Goal: Task Accomplishment & Management: Manage account settings

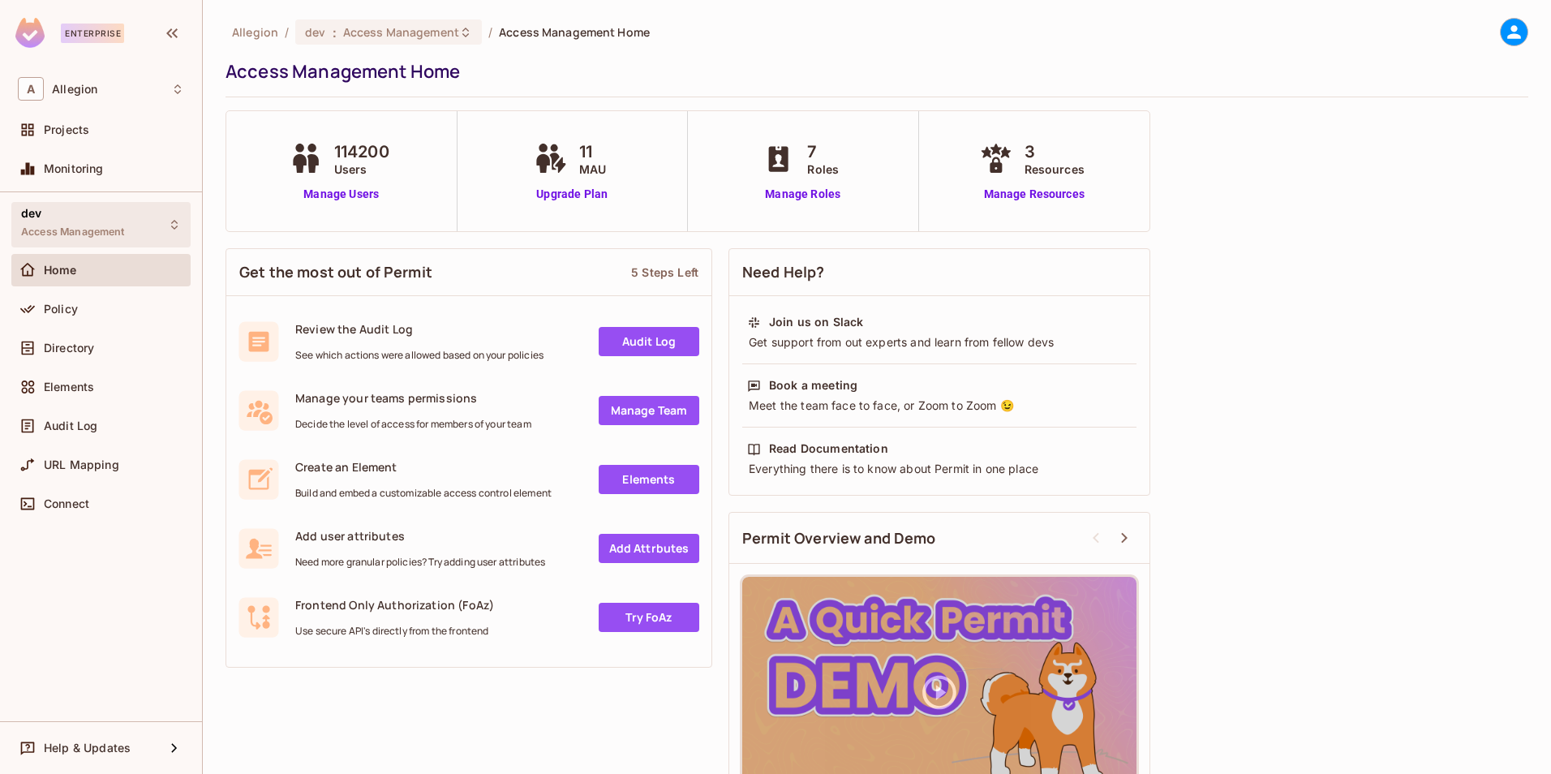
click at [172, 229] on icon at bounding box center [174, 224] width 13 height 13
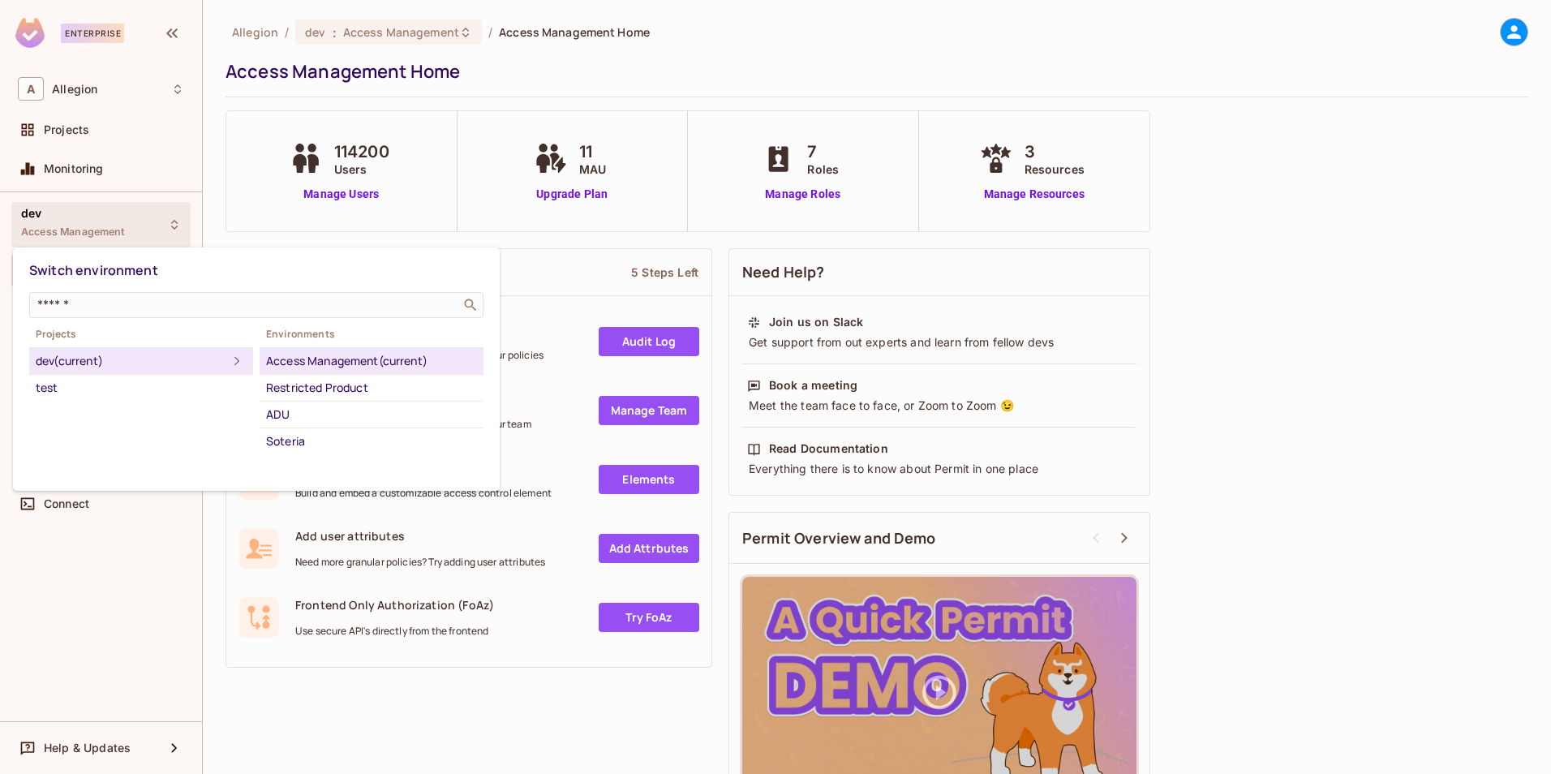
click at [283, 354] on div "Access Management (current)" at bounding box center [371, 360] width 211 height 19
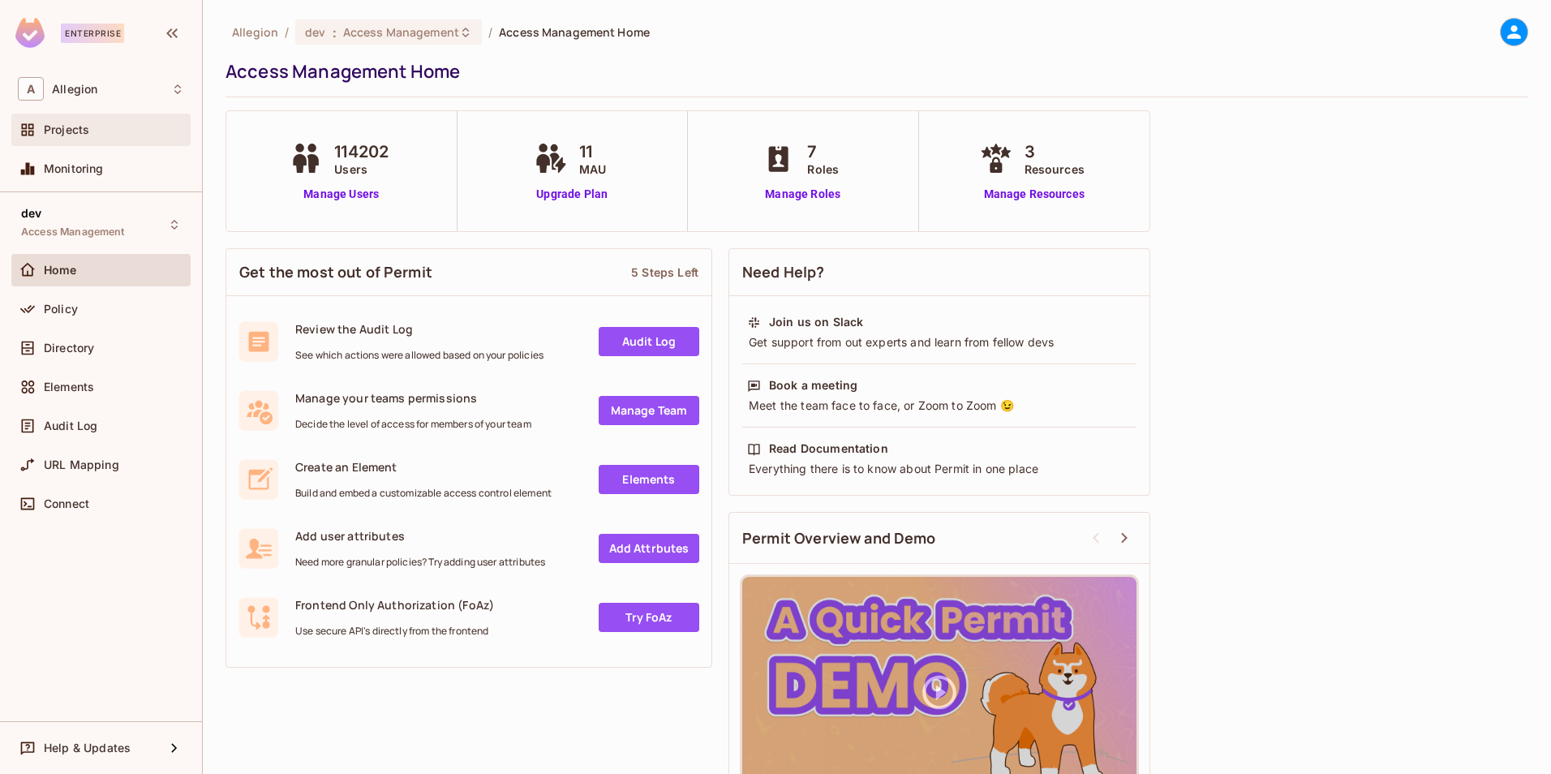
click at [99, 133] on div "Projects" at bounding box center [114, 129] width 140 height 13
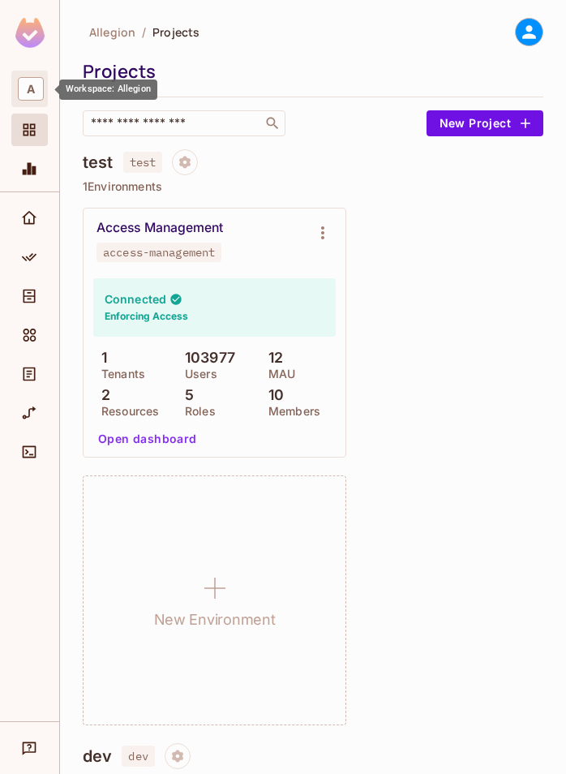
click at [30, 95] on span "A" at bounding box center [31, 89] width 26 height 24
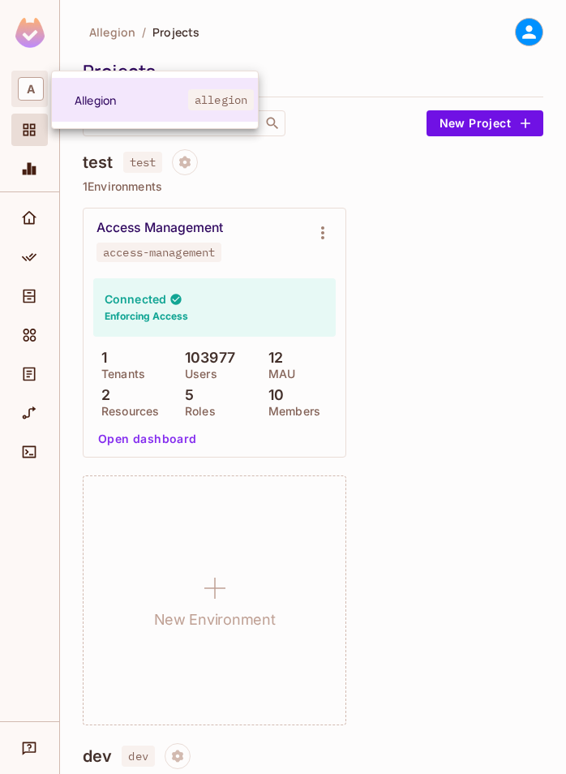
click at [423, 265] on div at bounding box center [283, 387] width 566 height 774
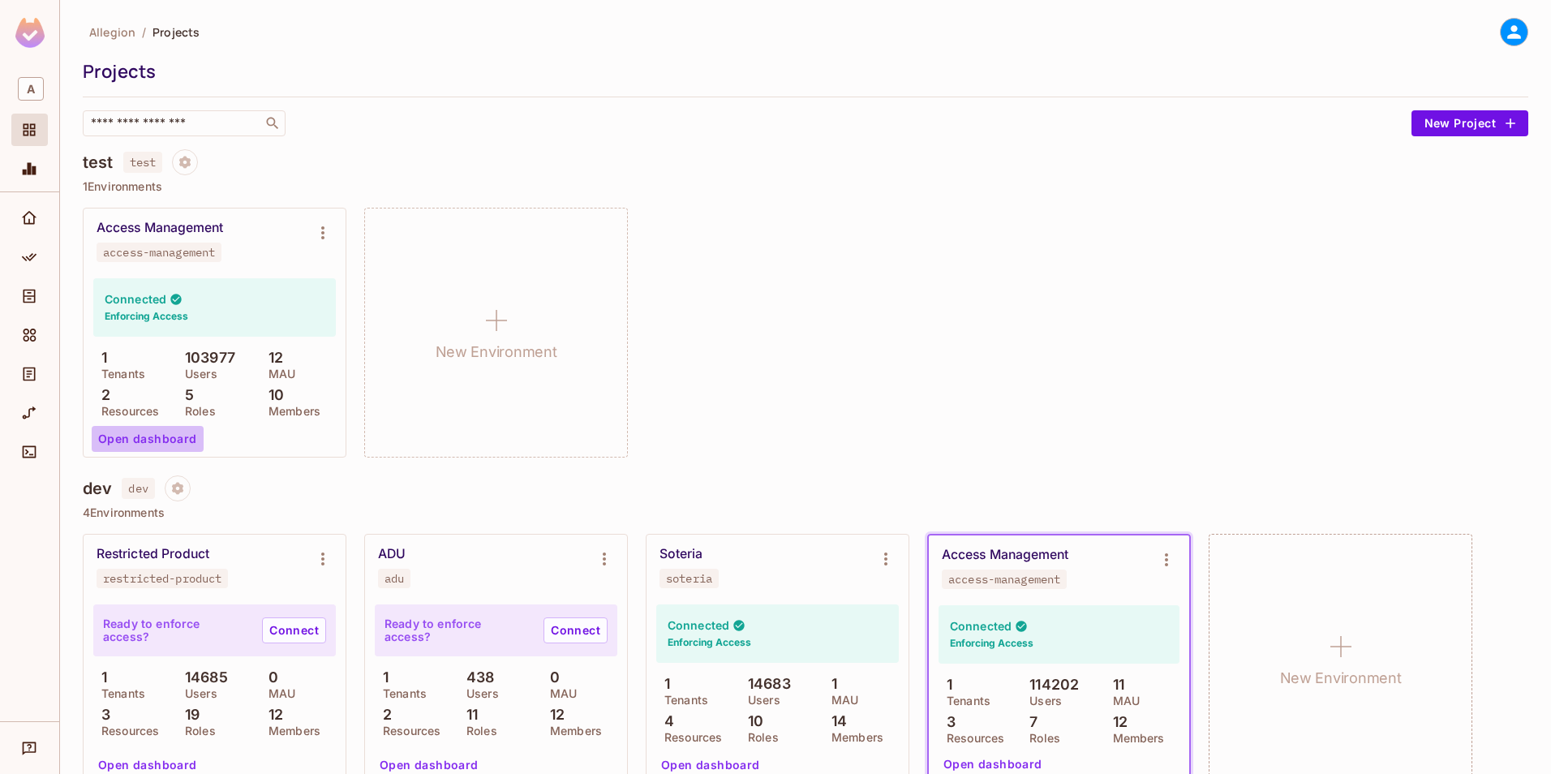
click at [156, 442] on button "Open dashboard" at bounding box center [148, 439] width 112 height 26
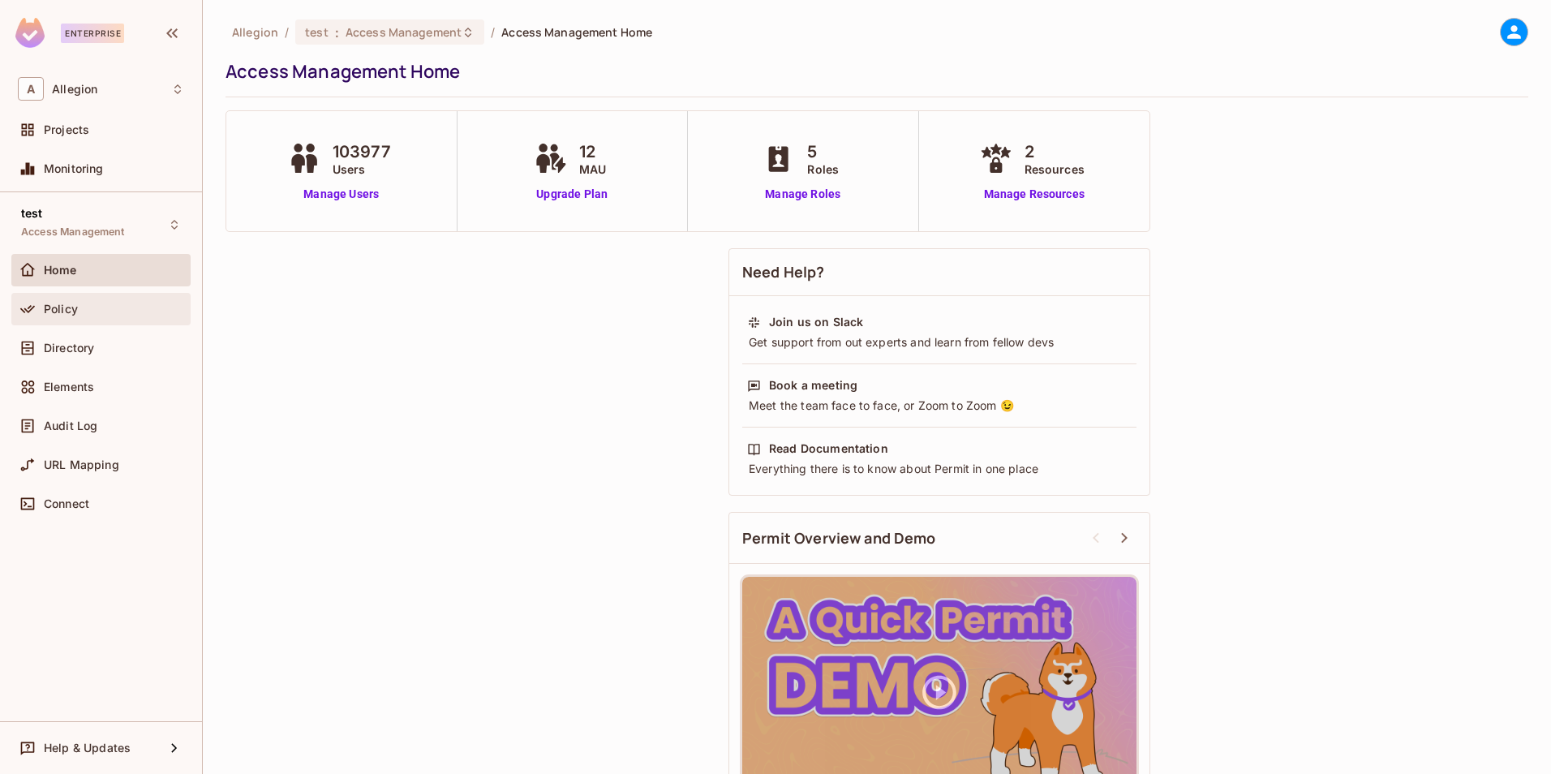
click at [112, 309] on div "Policy" at bounding box center [114, 309] width 140 height 13
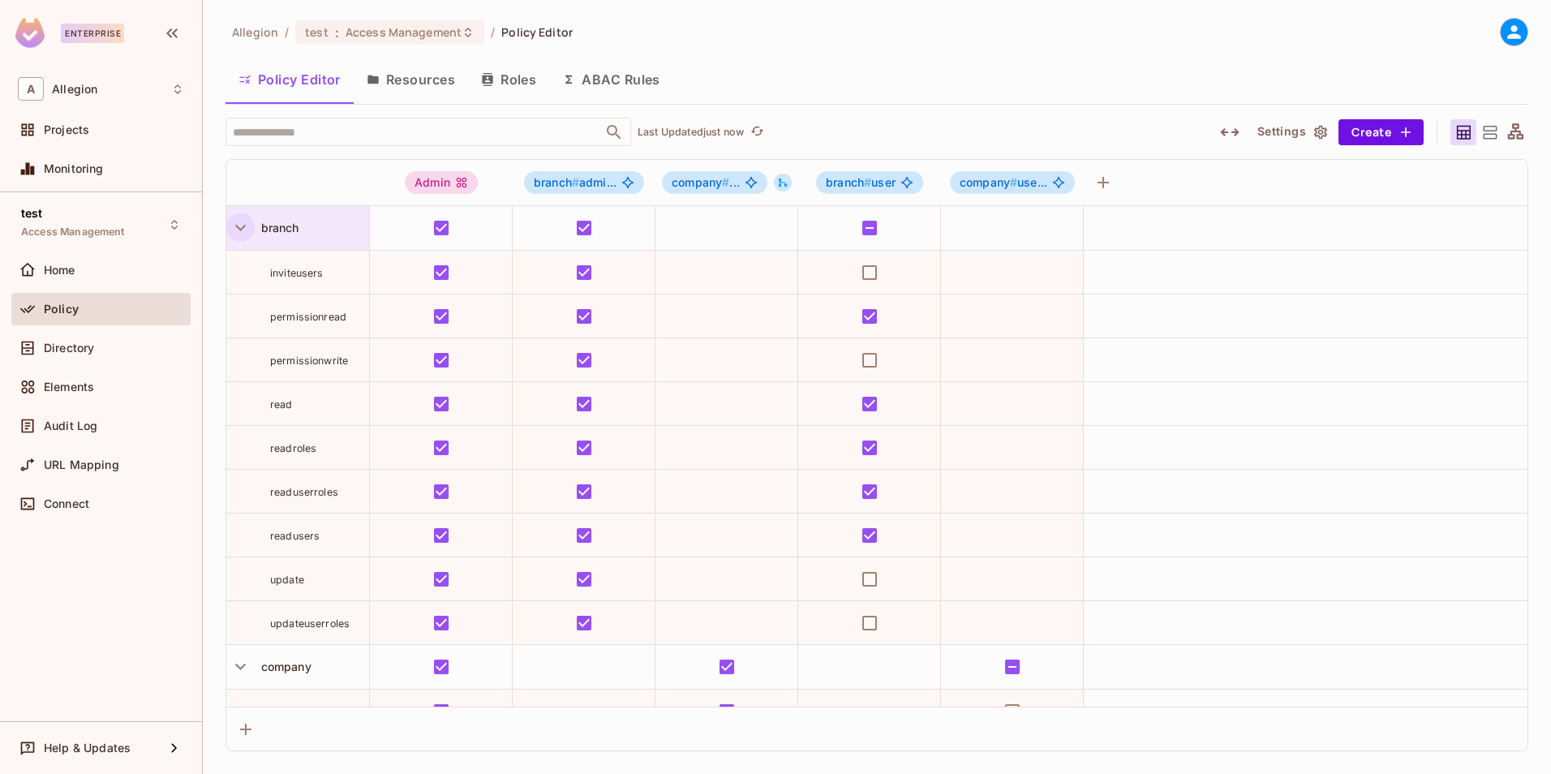
click at [233, 230] on icon "button" at bounding box center [241, 228] width 22 height 22
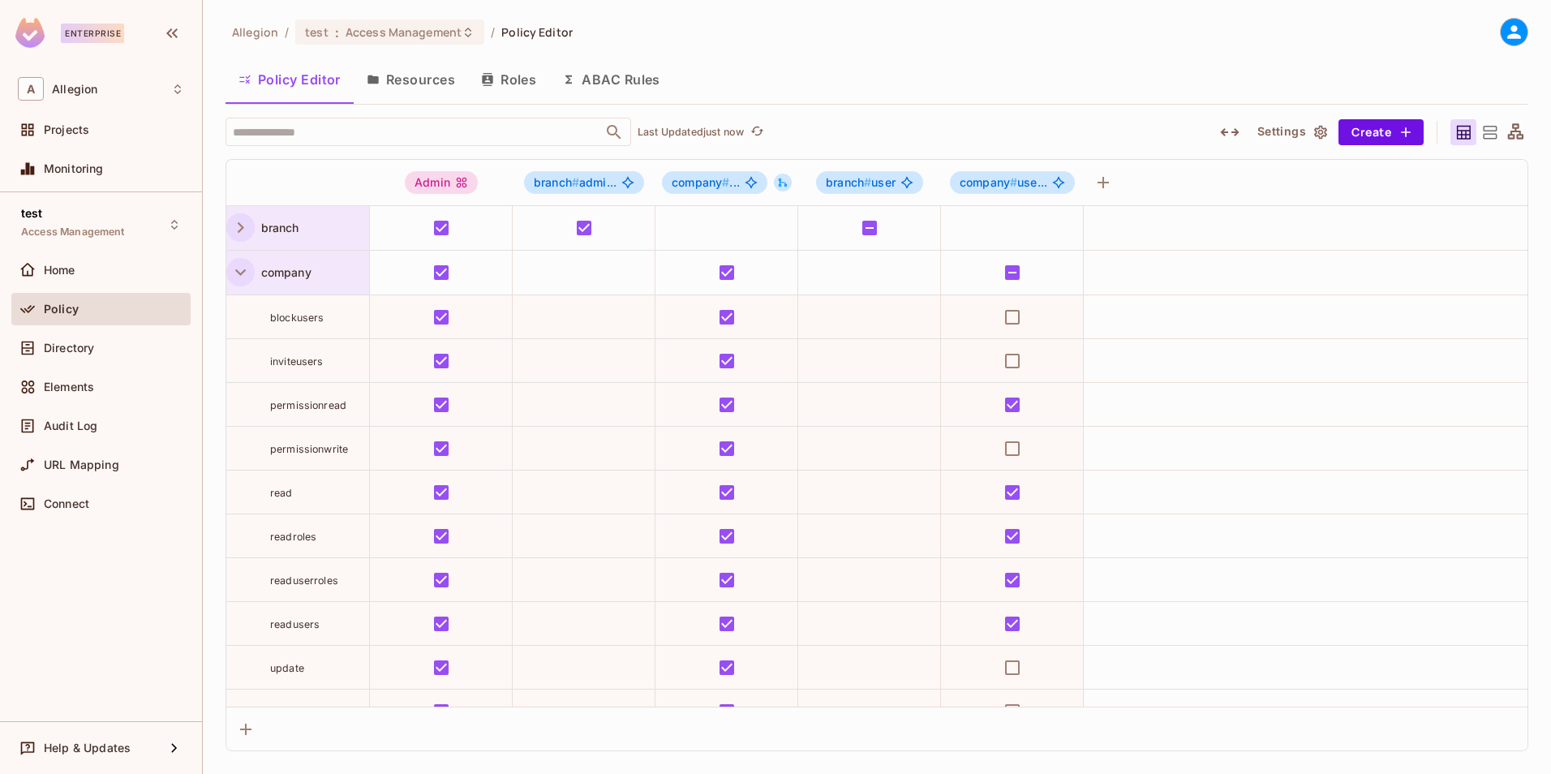
click at [245, 270] on icon "button" at bounding box center [240, 272] width 11 height 6
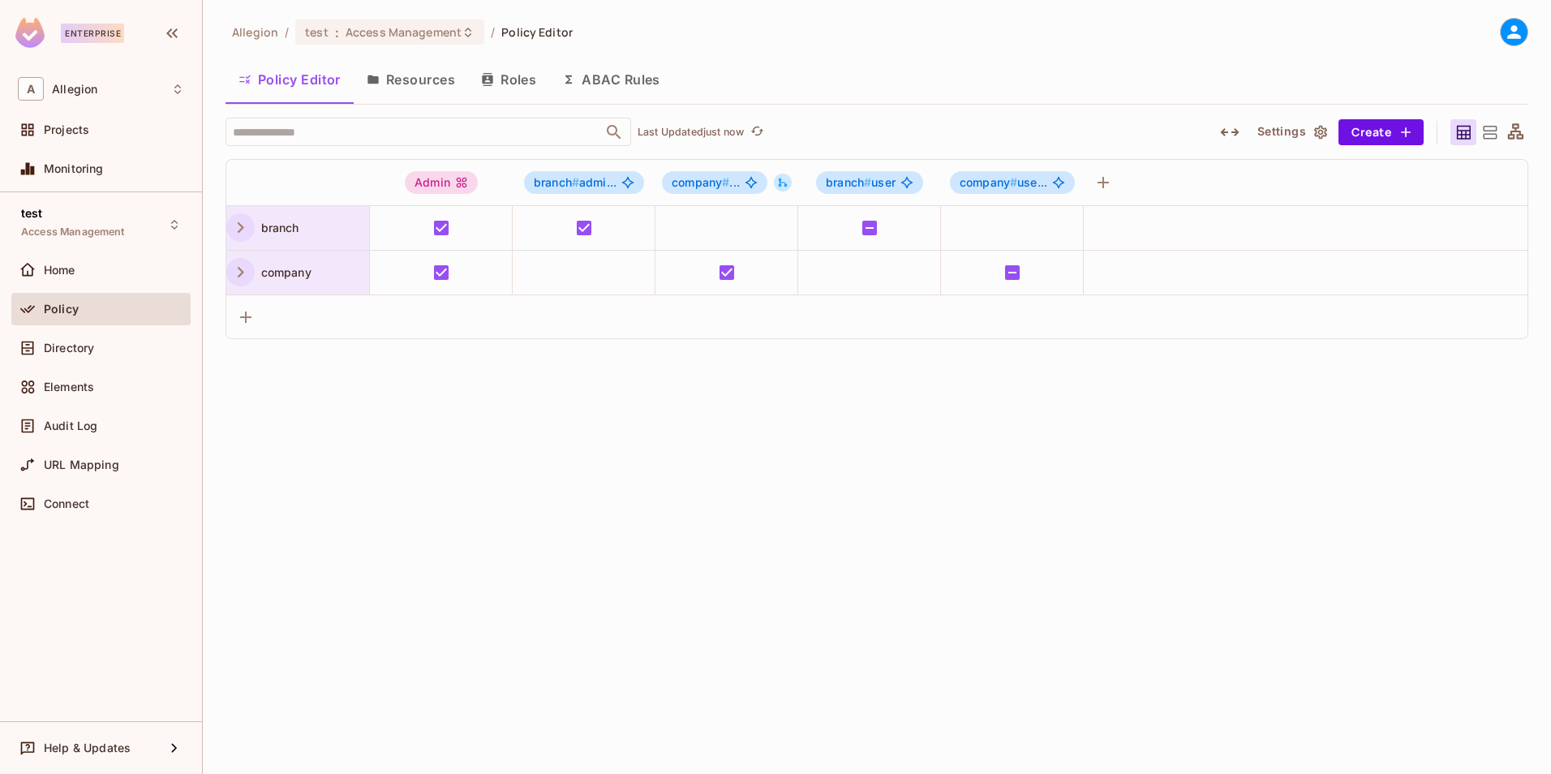
click at [243, 226] on icon "button" at bounding box center [241, 228] width 22 height 22
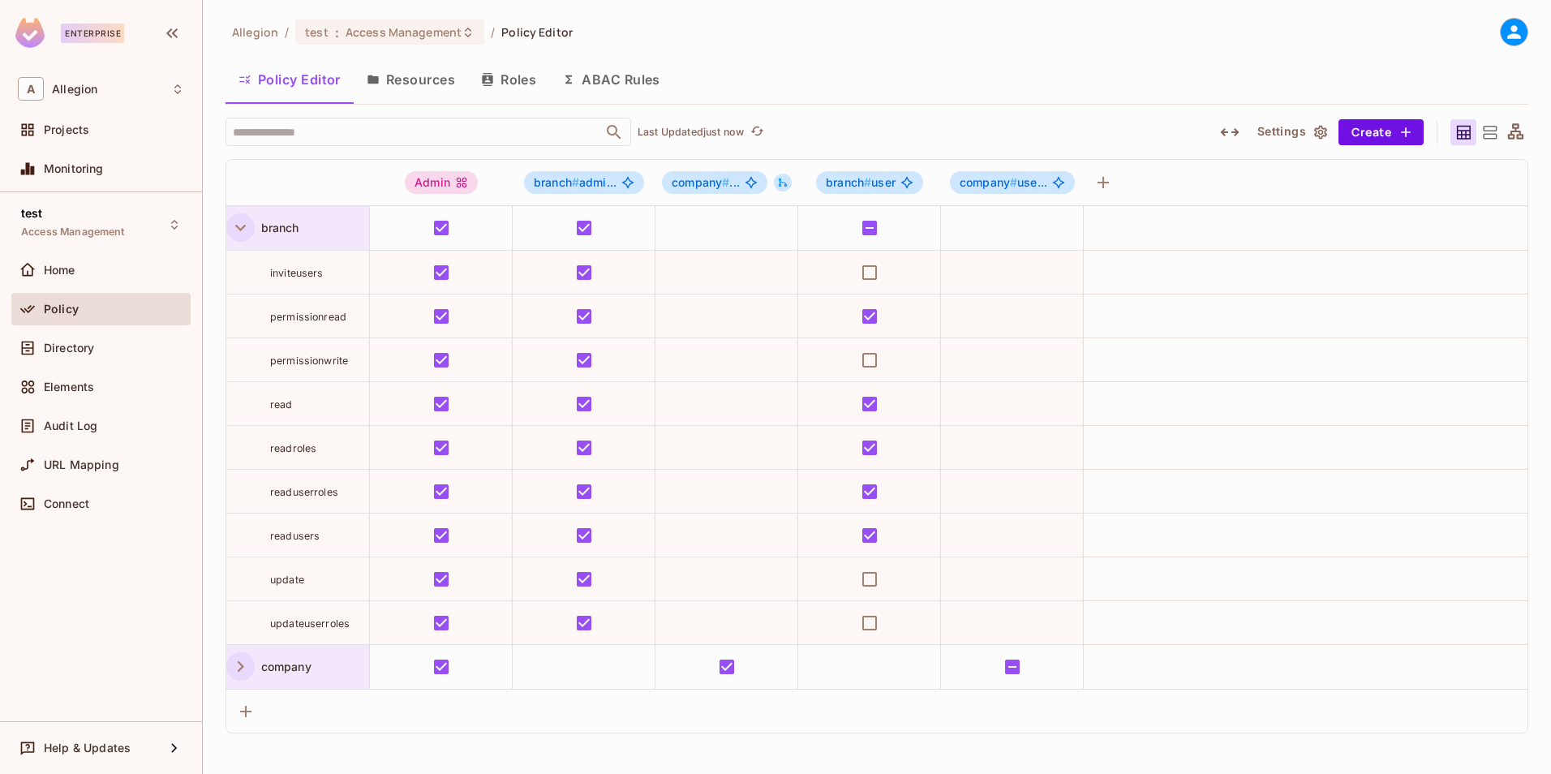
click at [243, 226] on icon "button" at bounding box center [240, 228] width 11 height 6
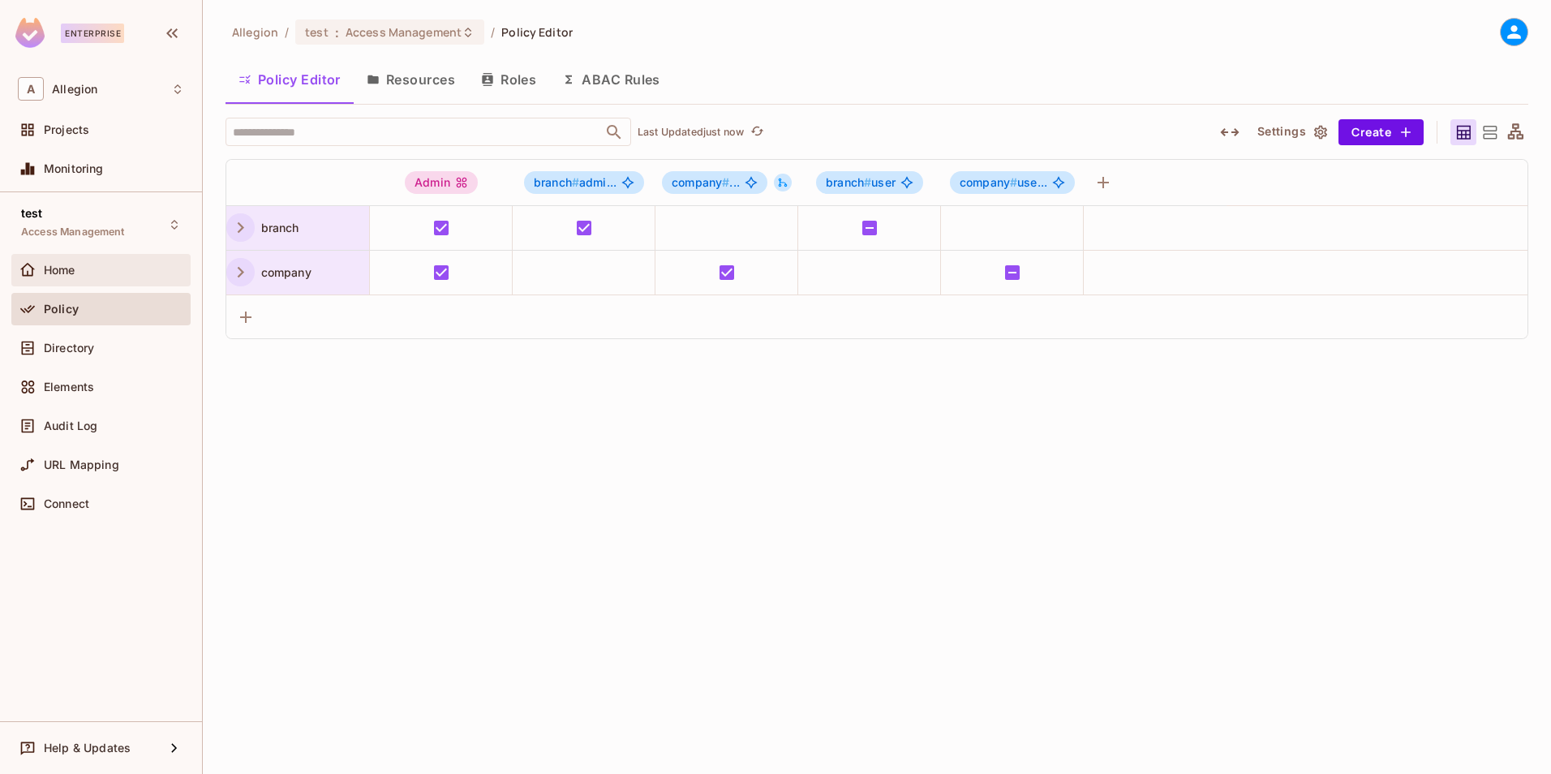
click at [97, 272] on div "Home" at bounding box center [114, 270] width 140 height 13
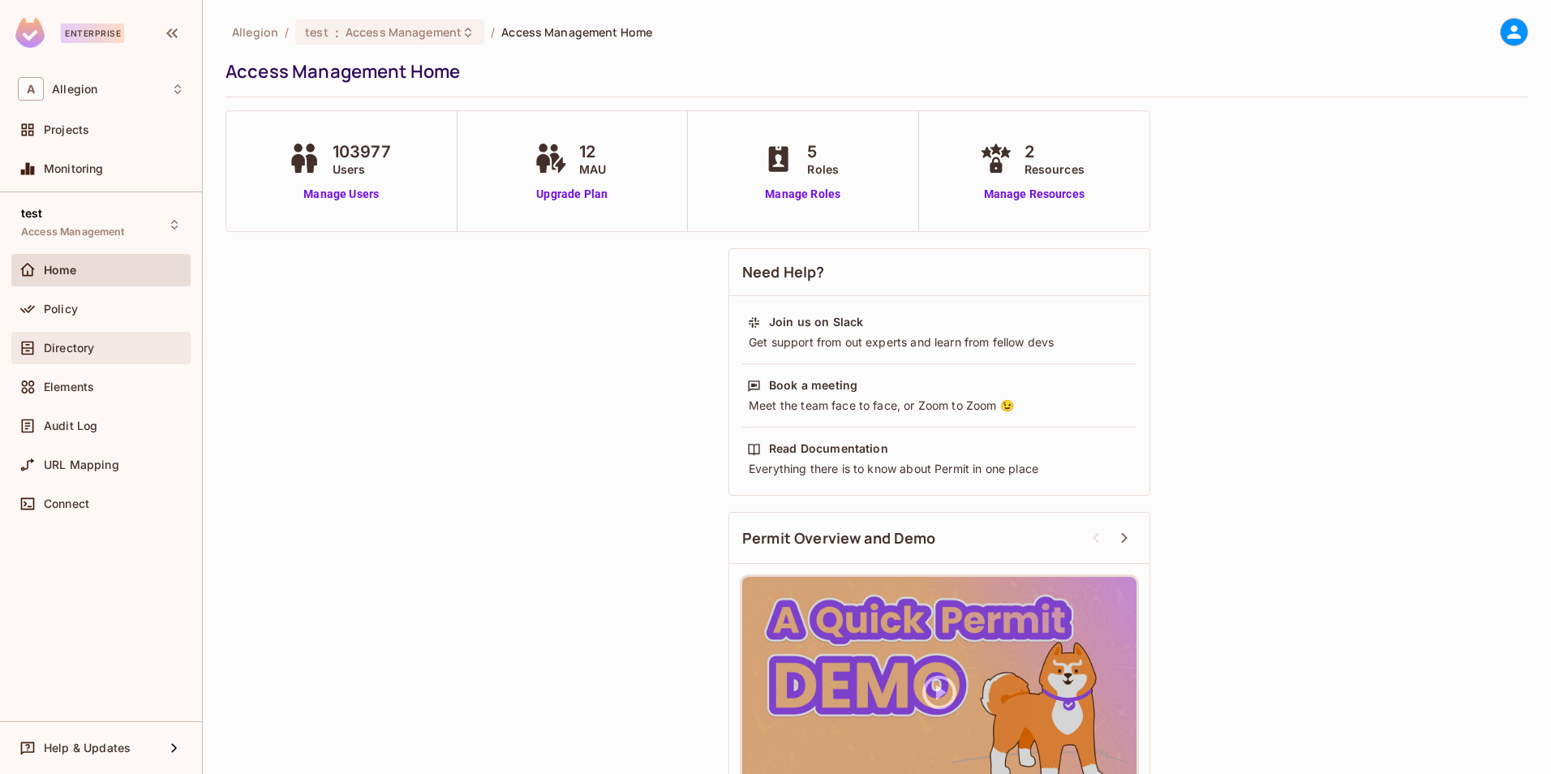
click at [90, 332] on div "Directory" at bounding box center [100, 348] width 179 height 32
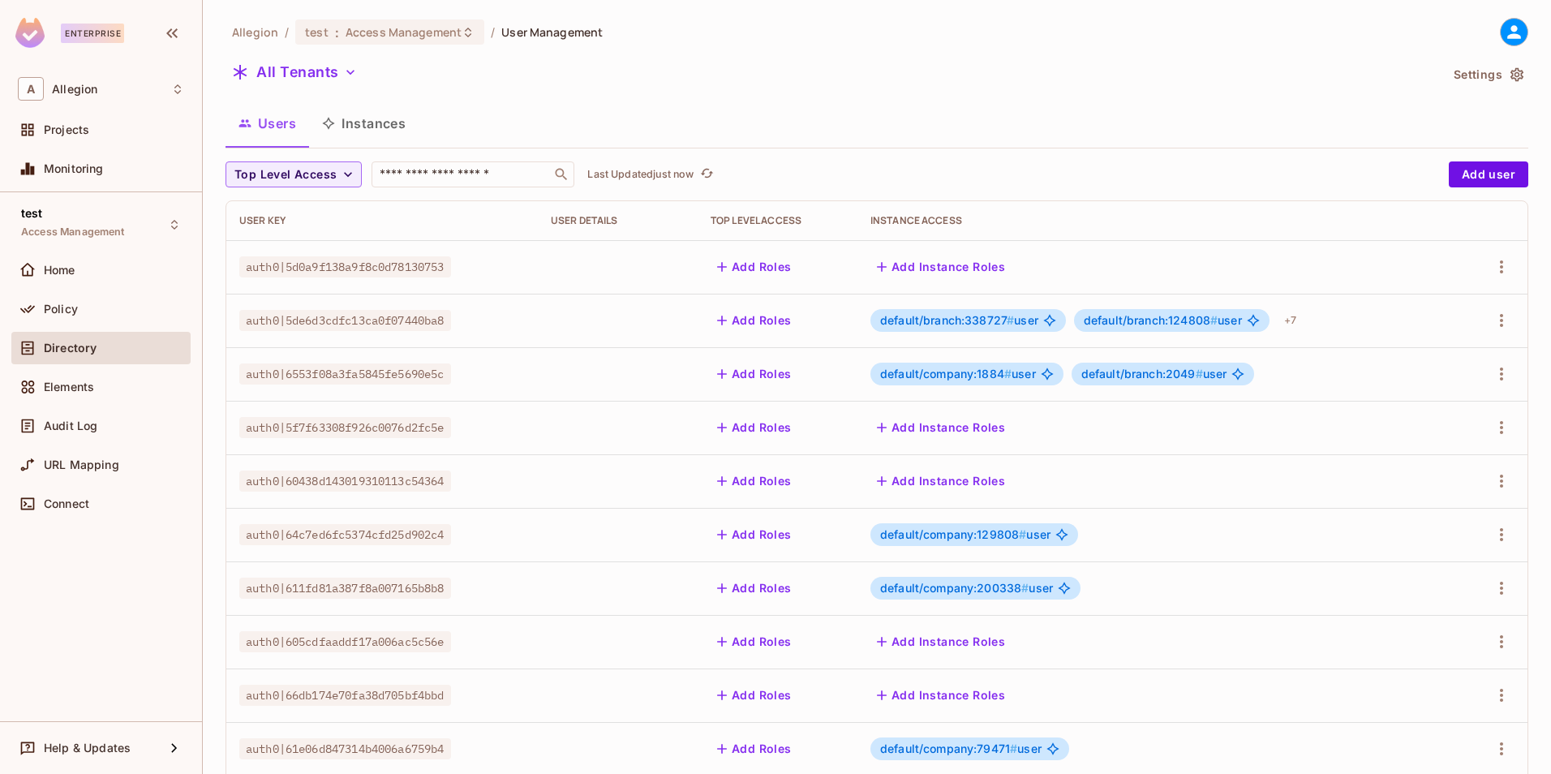
click at [389, 135] on button "Instances" at bounding box center [364, 123] width 110 height 41
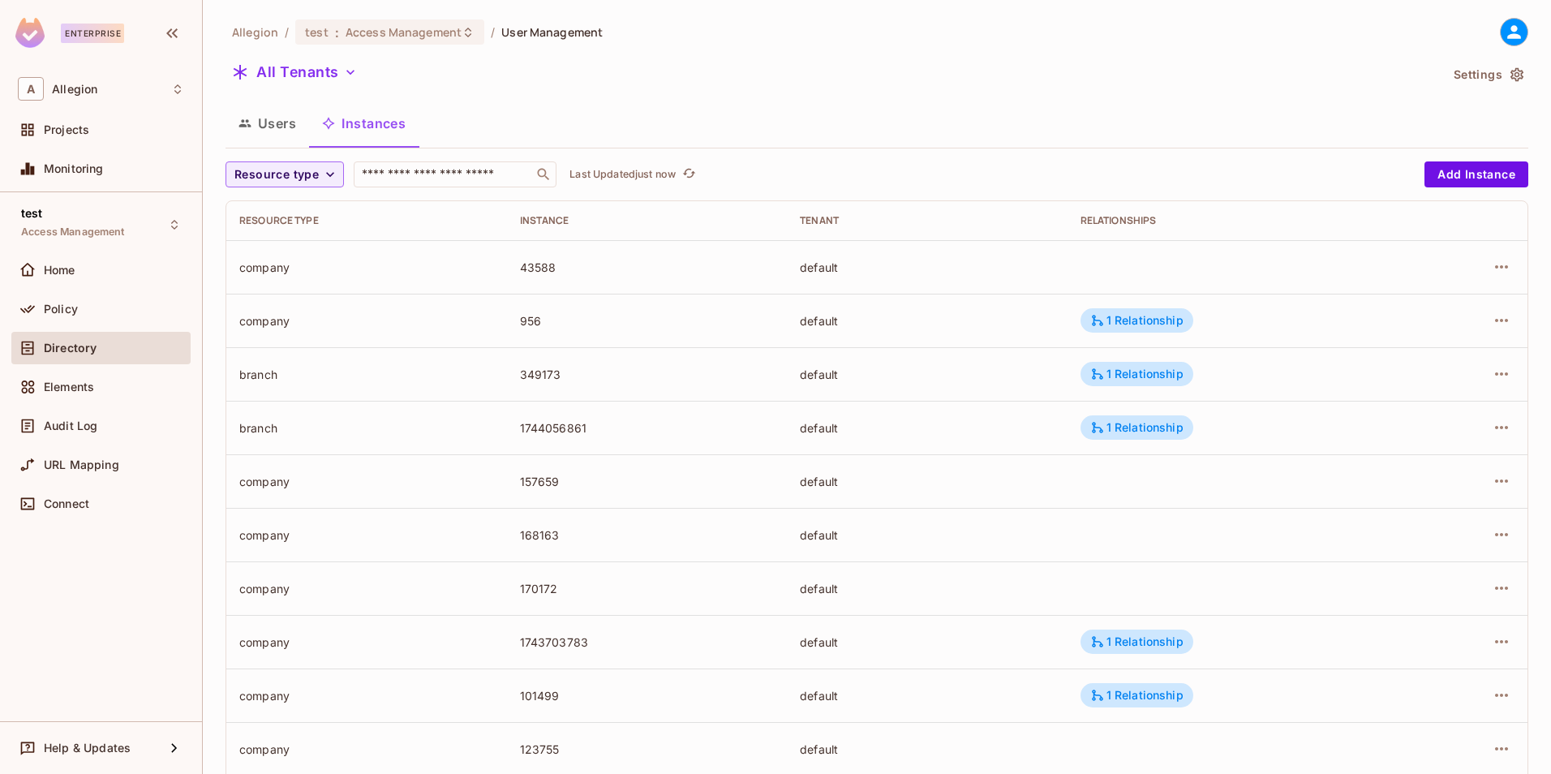
click at [291, 134] on button "Users" at bounding box center [268, 123] width 84 height 41
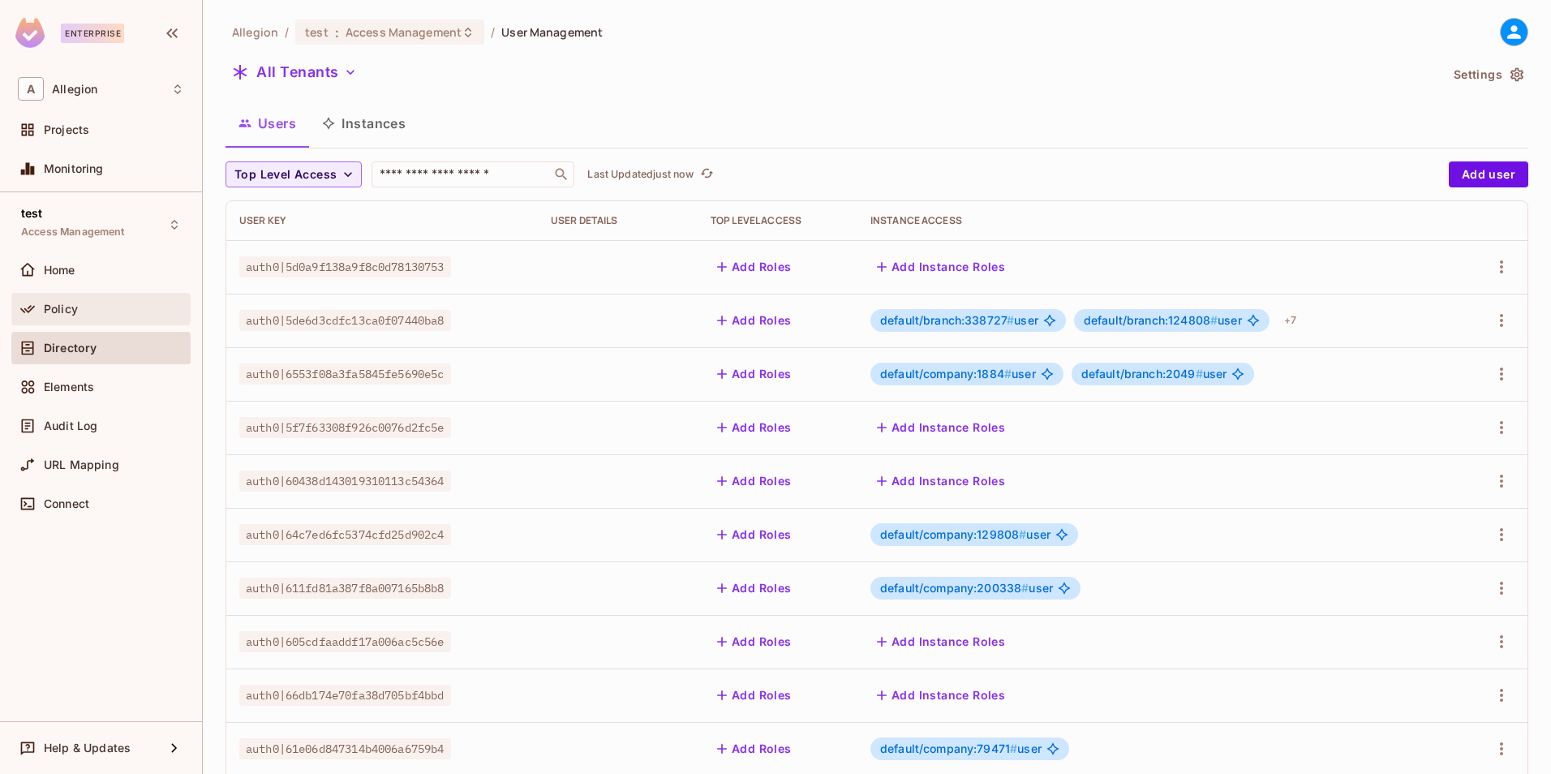
click at [80, 309] on div "Policy" at bounding box center [114, 309] width 140 height 13
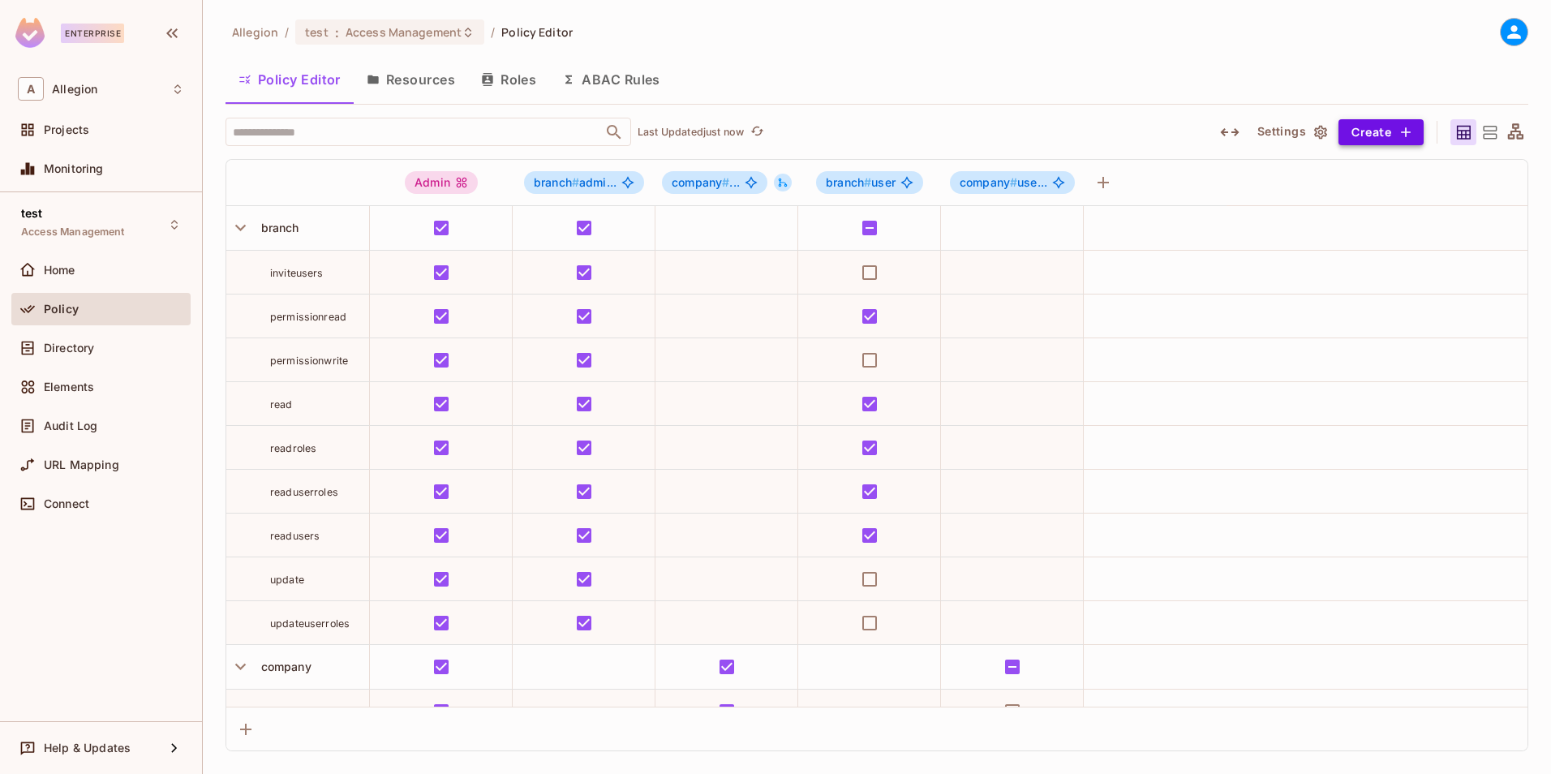
click at [565, 132] on button "Create" at bounding box center [1380, 132] width 85 height 26
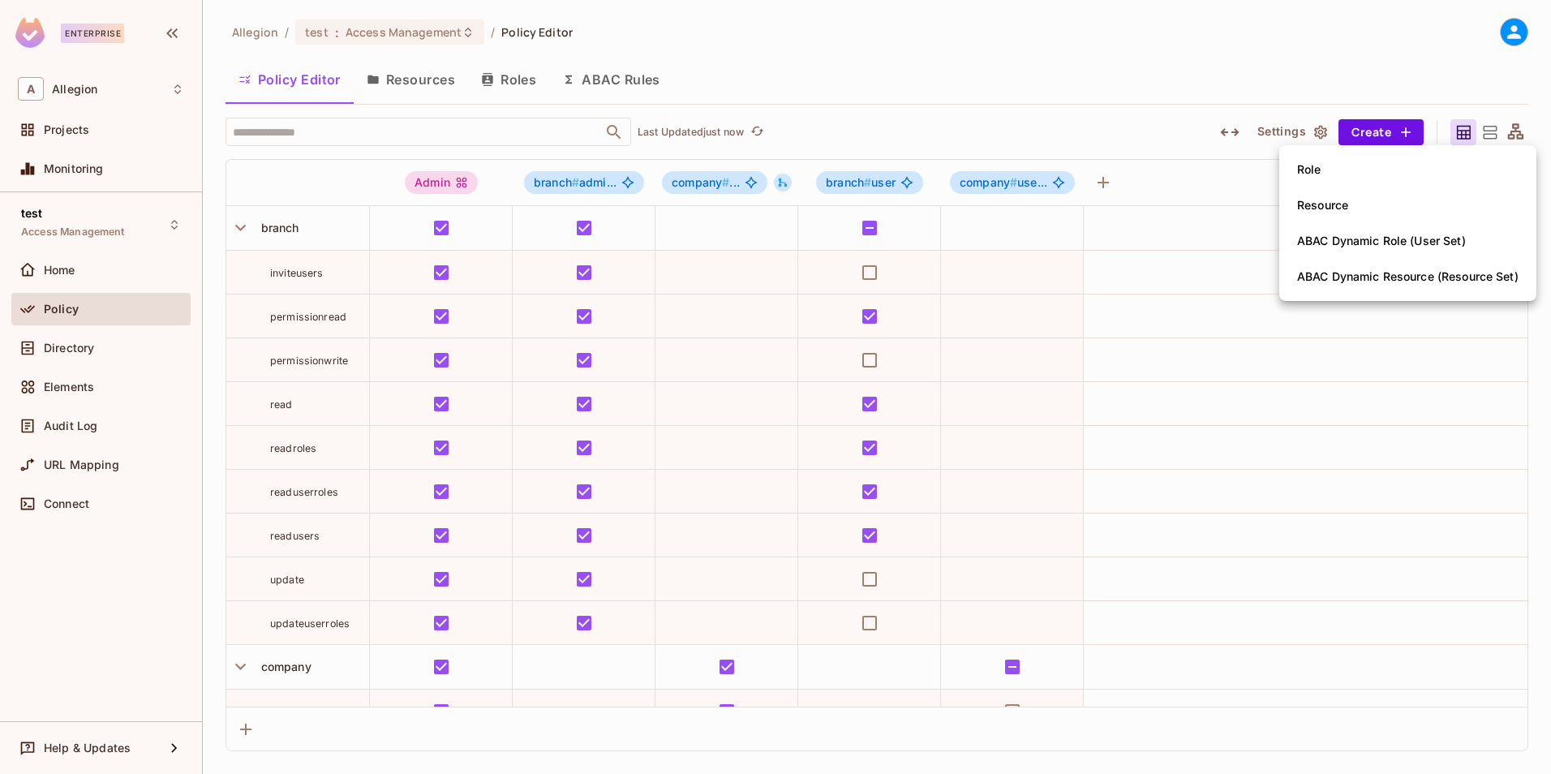
click at [565, 65] on div at bounding box center [775, 387] width 1551 height 774
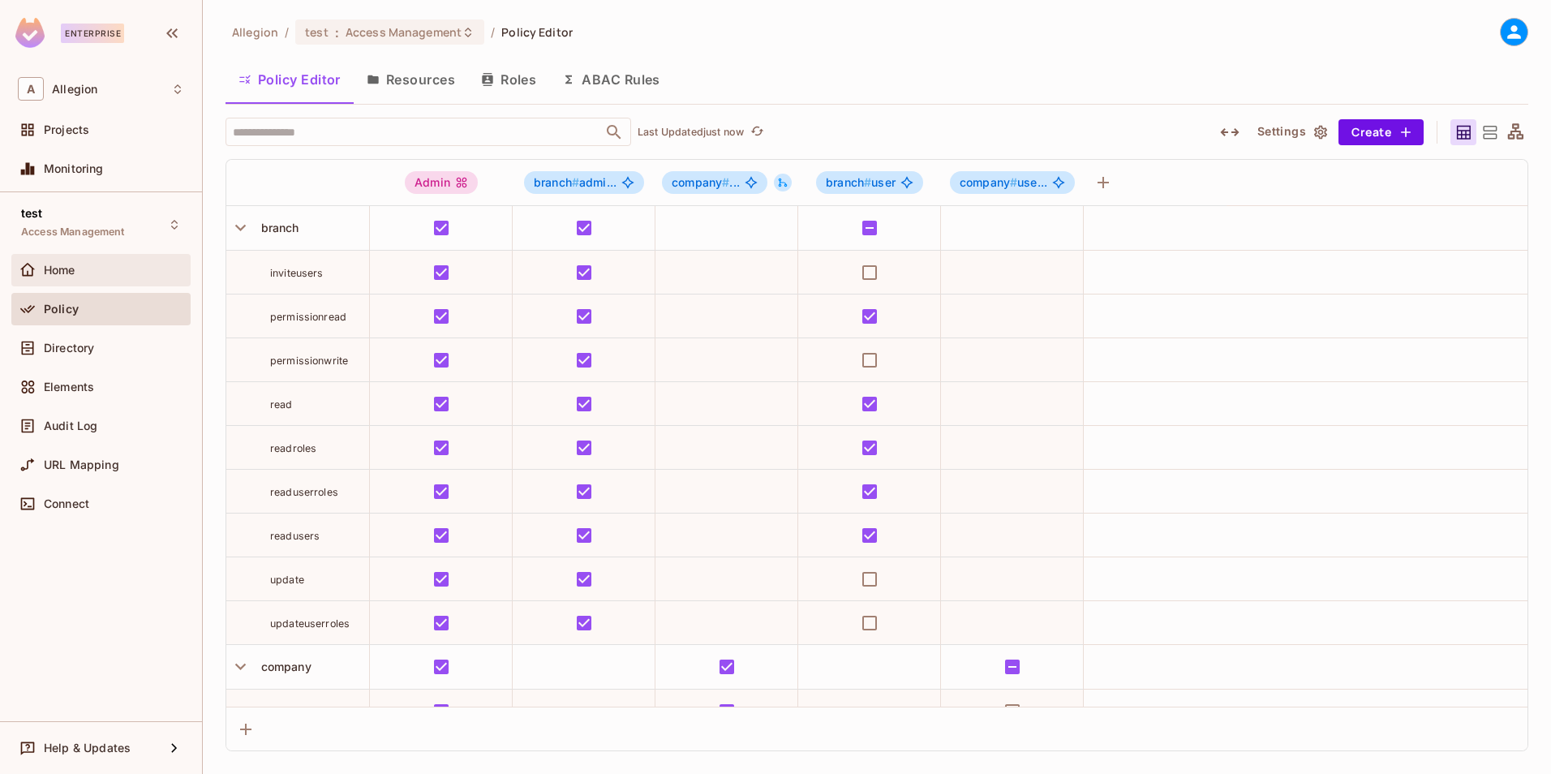
click at [89, 260] on div "Home" at bounding box center [101, 269] width 166 height 19
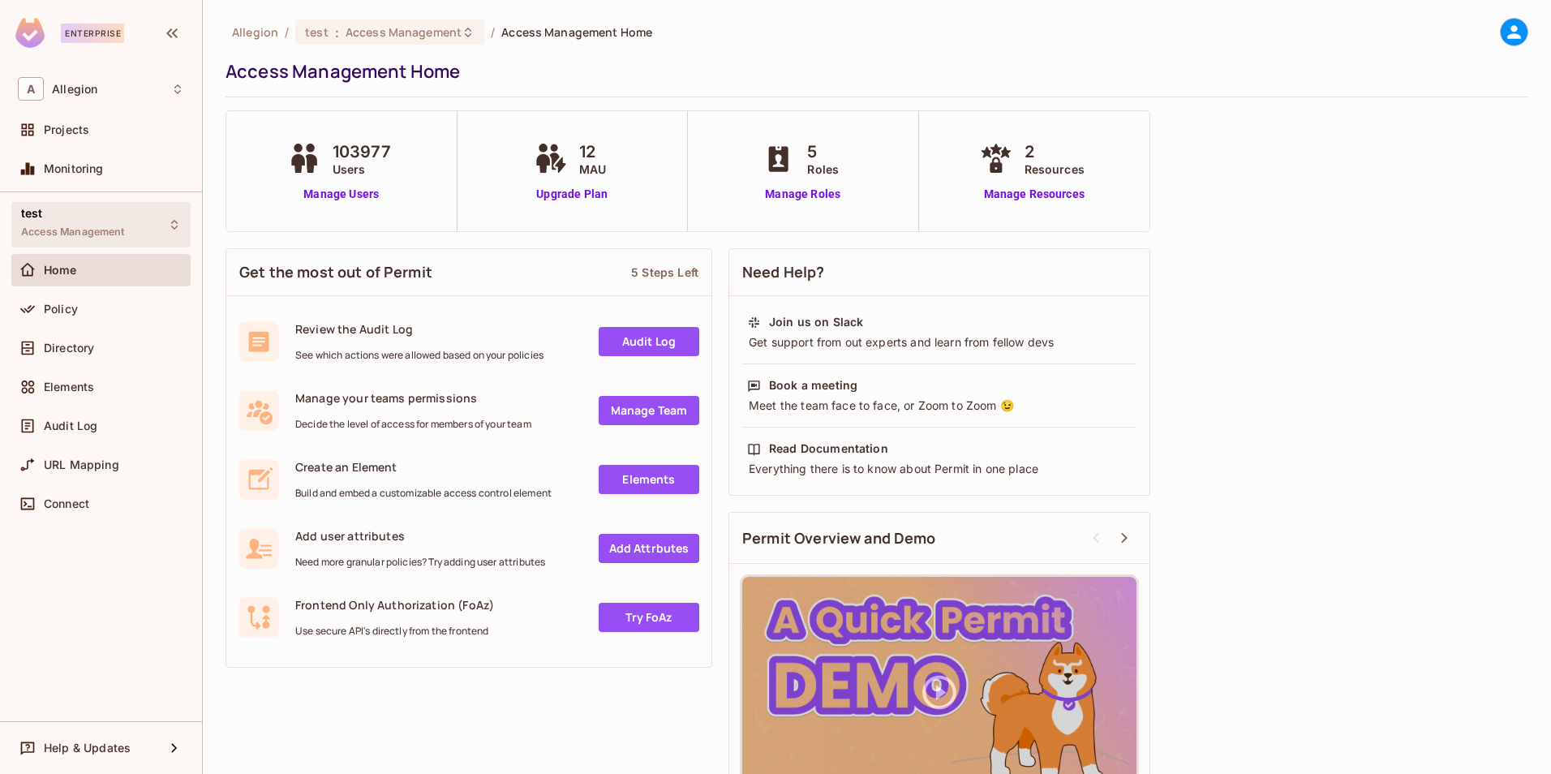
click at [81, 226] on span "Access Management" at bounding box center [73, 232] width 104 height 13
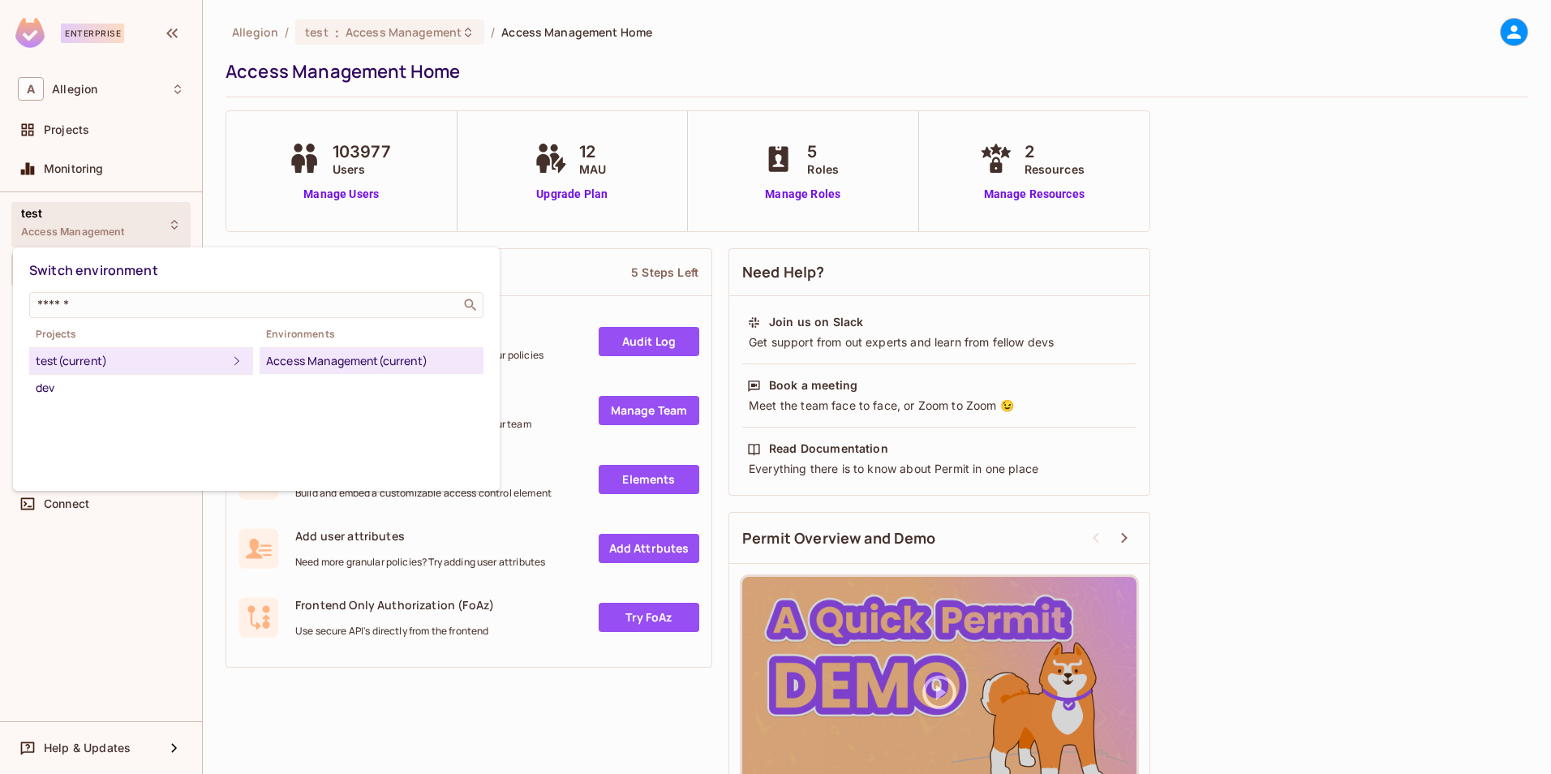
click at [70, 86] on div at bounding box center [775, 387] width 1551 height 774
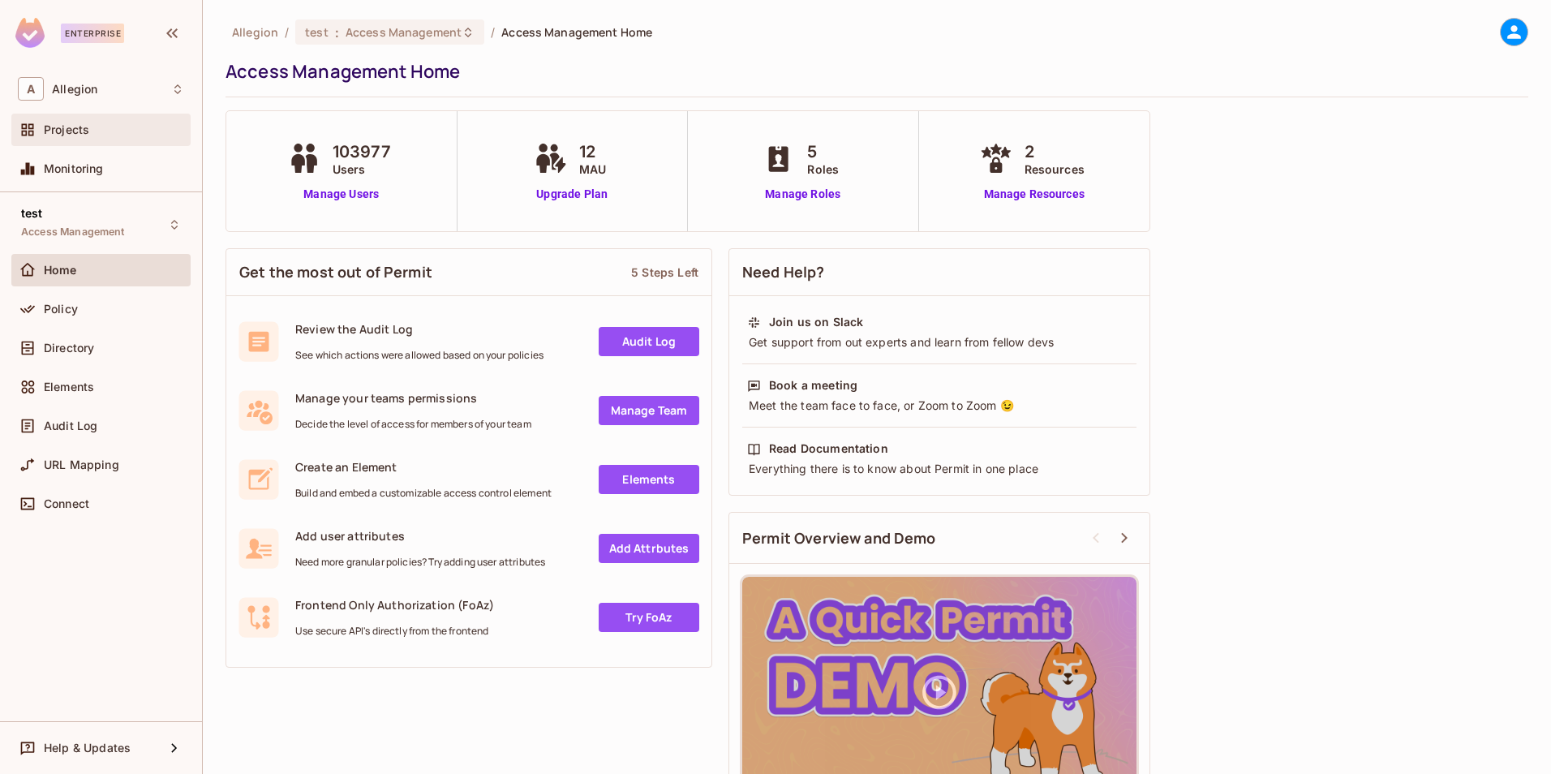
click at [84, 134] on span "Projects" at bounding box center [66, 129] width 45 height 13
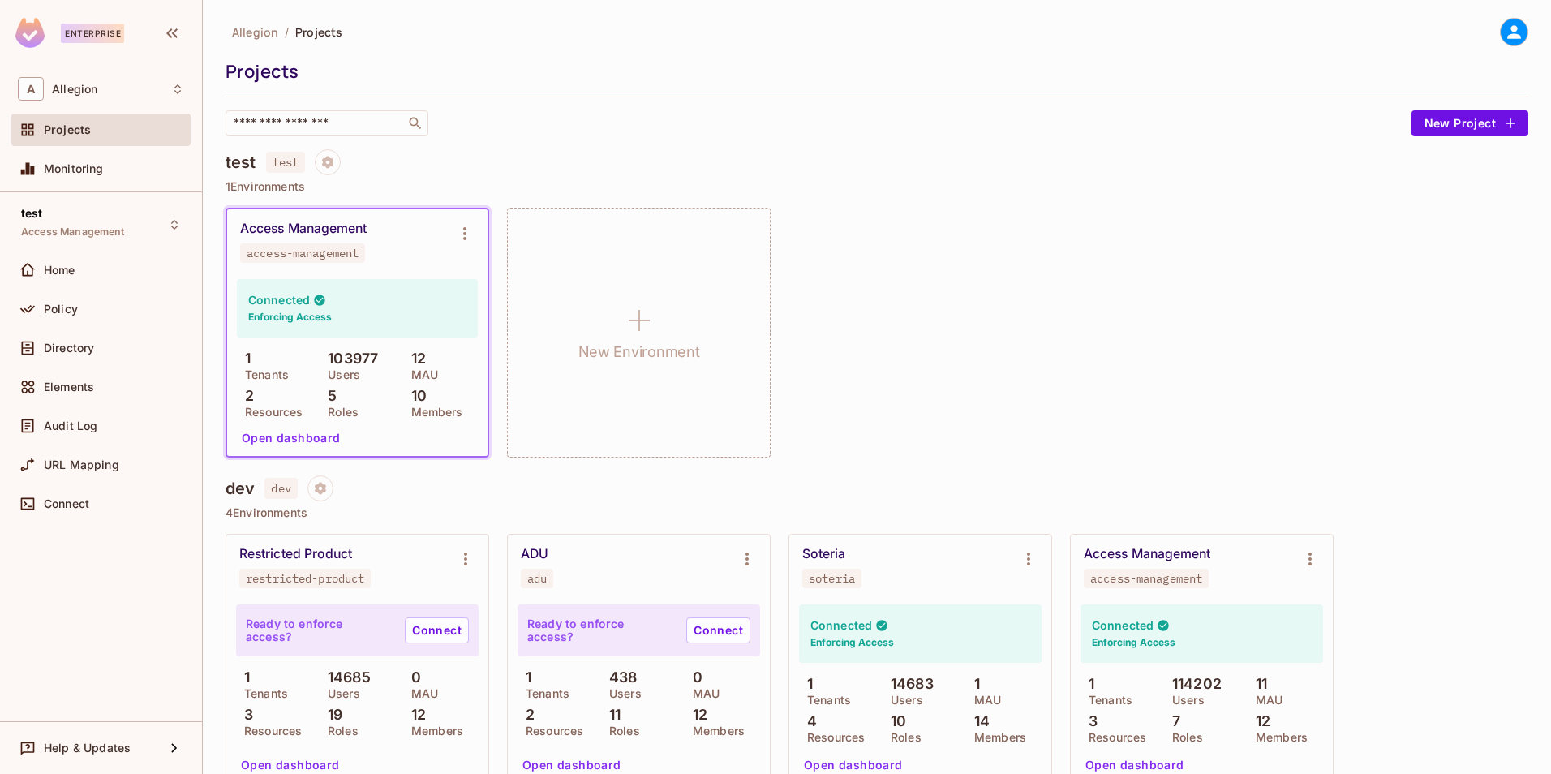
scroll to position [295, 0]
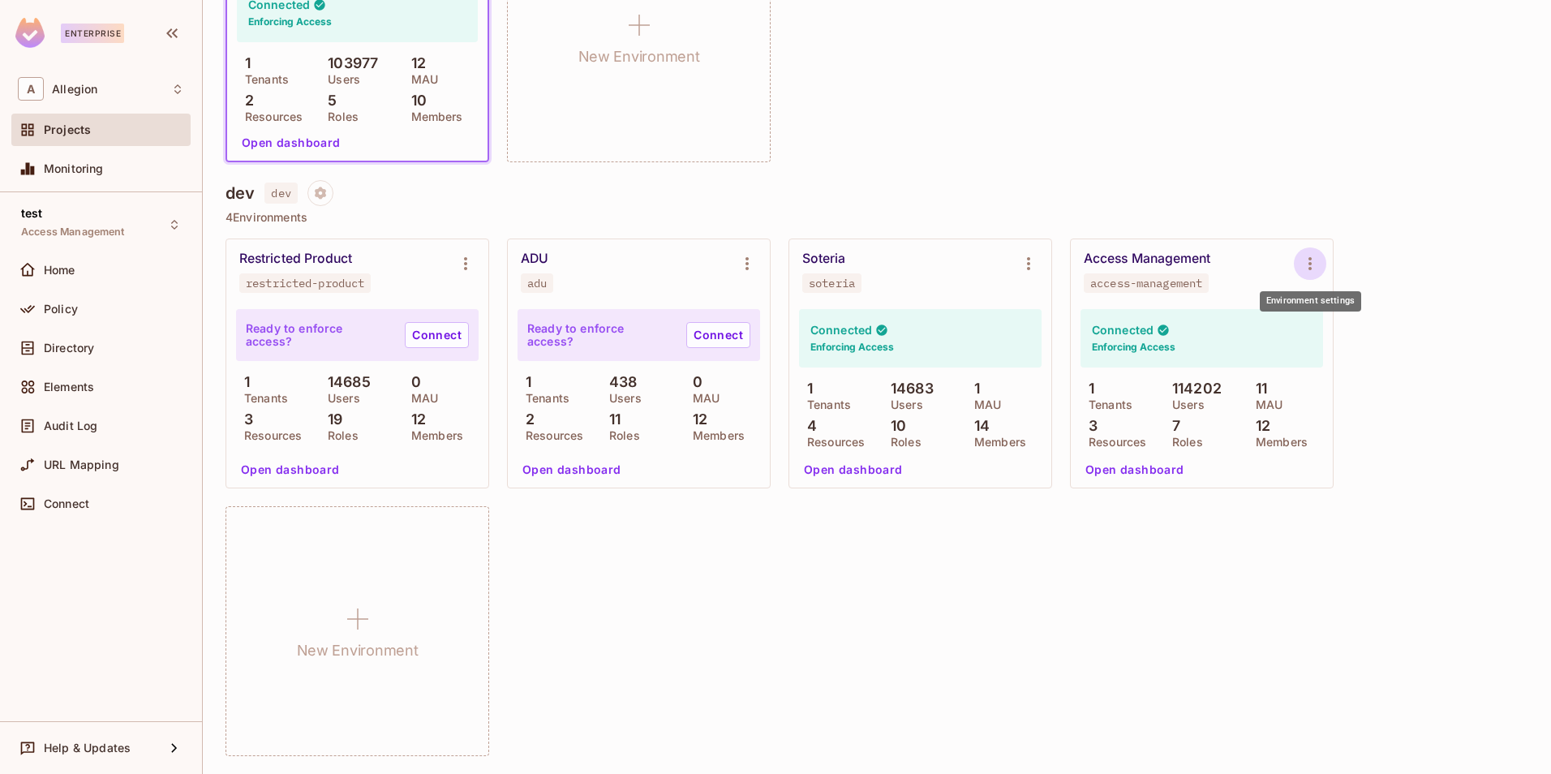
click at [565, 262] on icon "Environment settings" at bounding box center [1309, 263] width 19 height 19
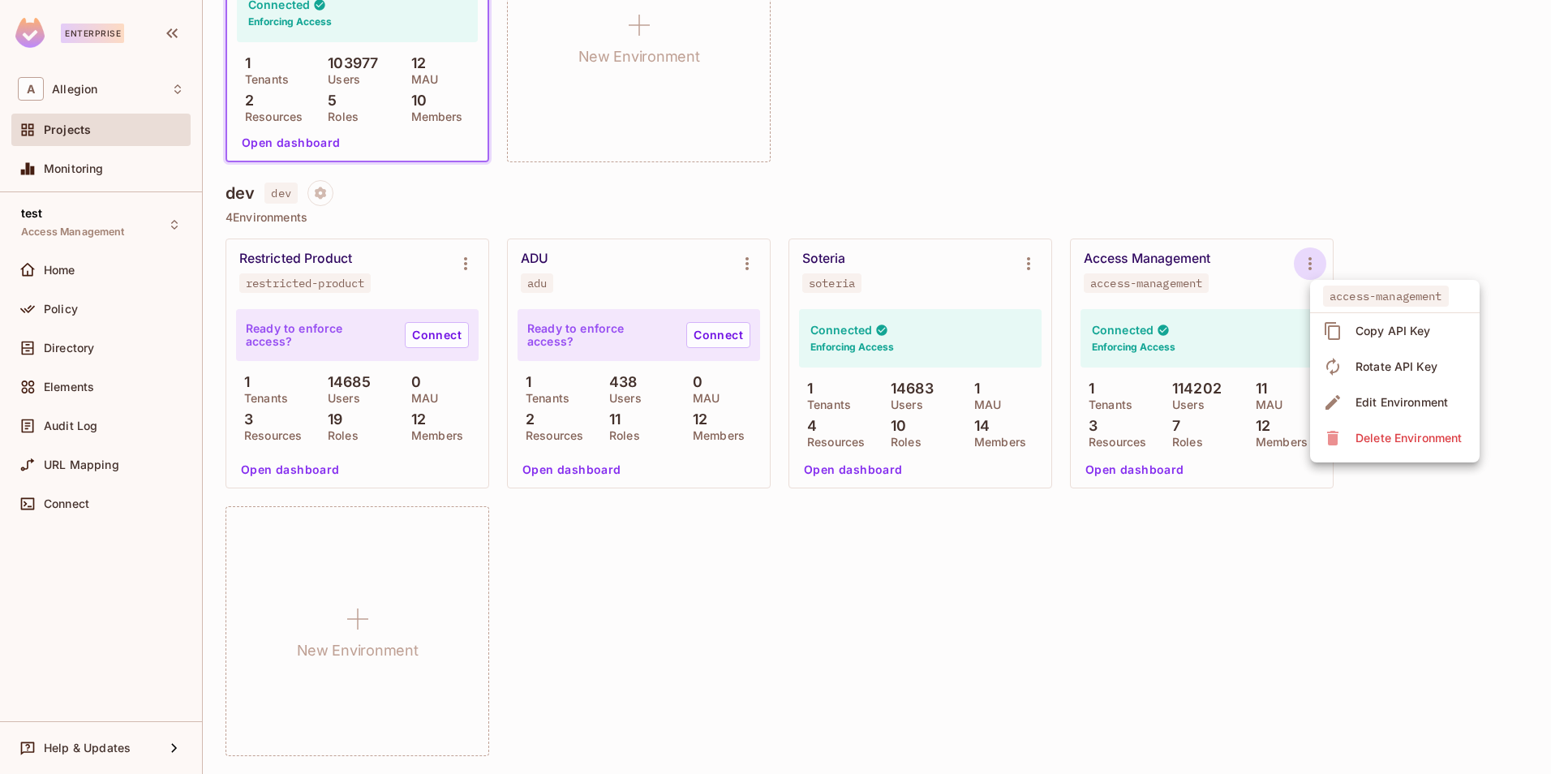
click at [565, 470] on div at bounding box center [775, 387] width 1551 height 774
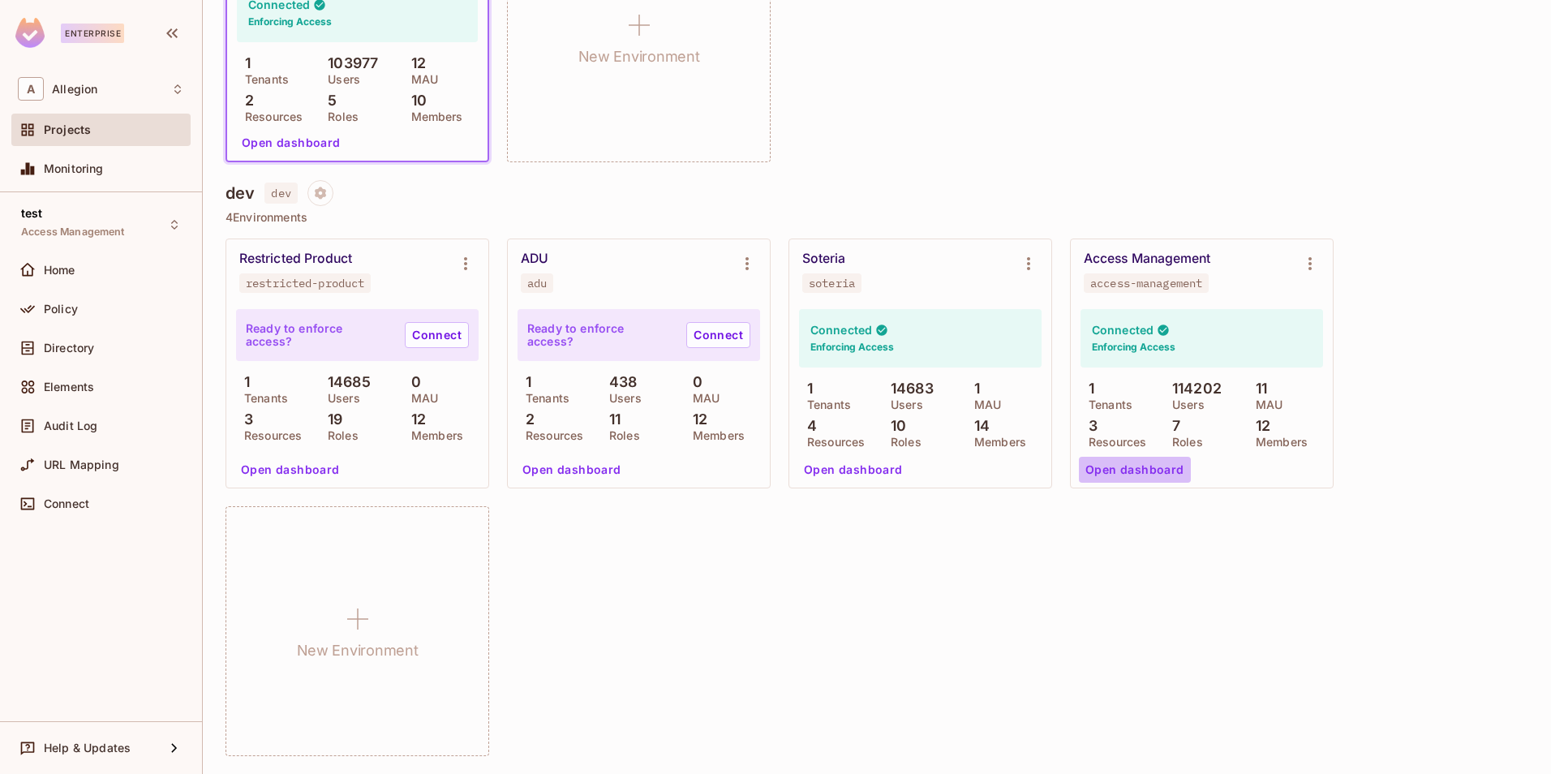
click at [565, 468] on button "Open dashboard" at bounding box center [1135, 470] width 112 height 26
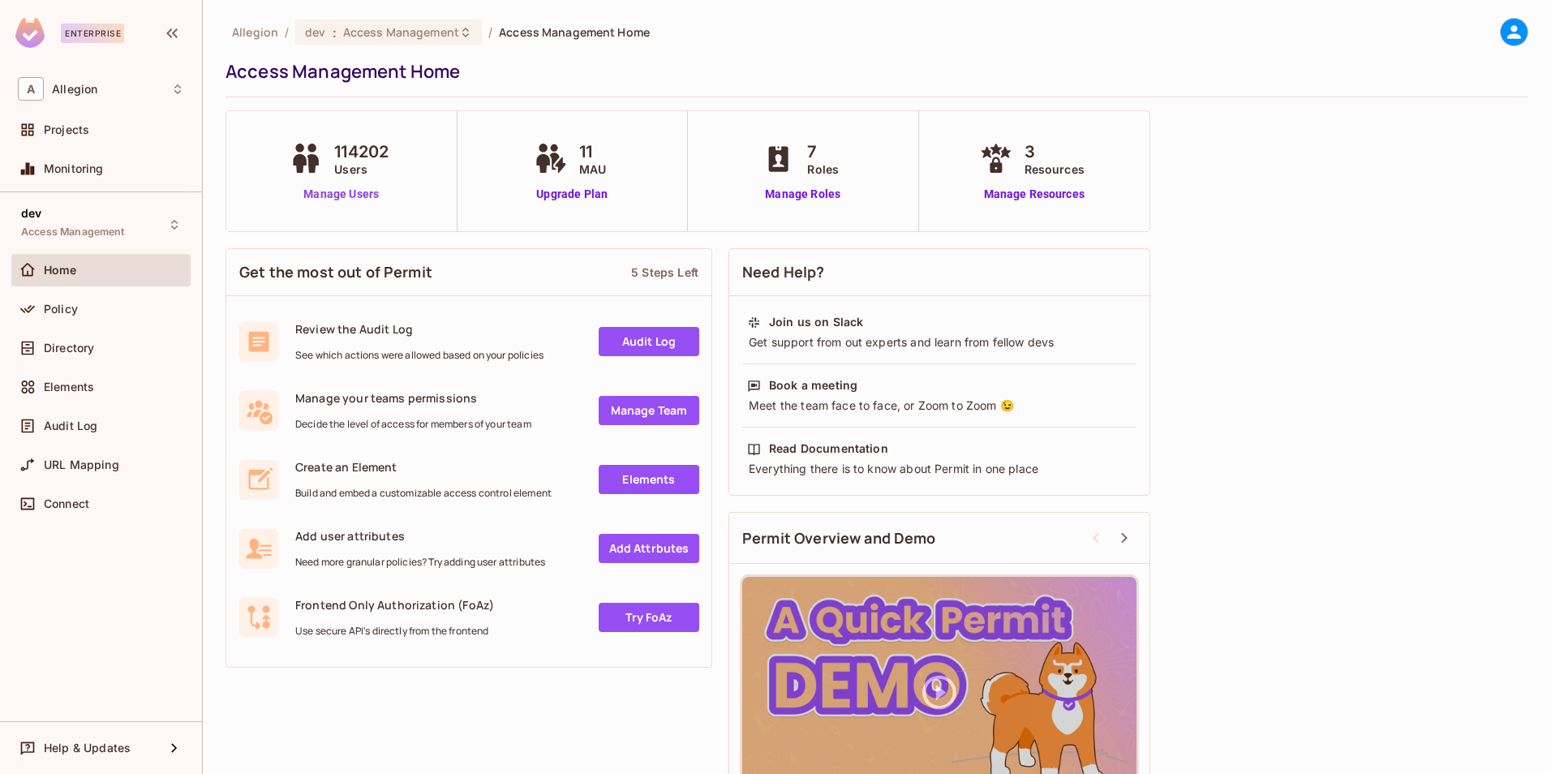
click at [330, 186] on link "Manage Users" at bounding box center [341, 194] width 111 height 17
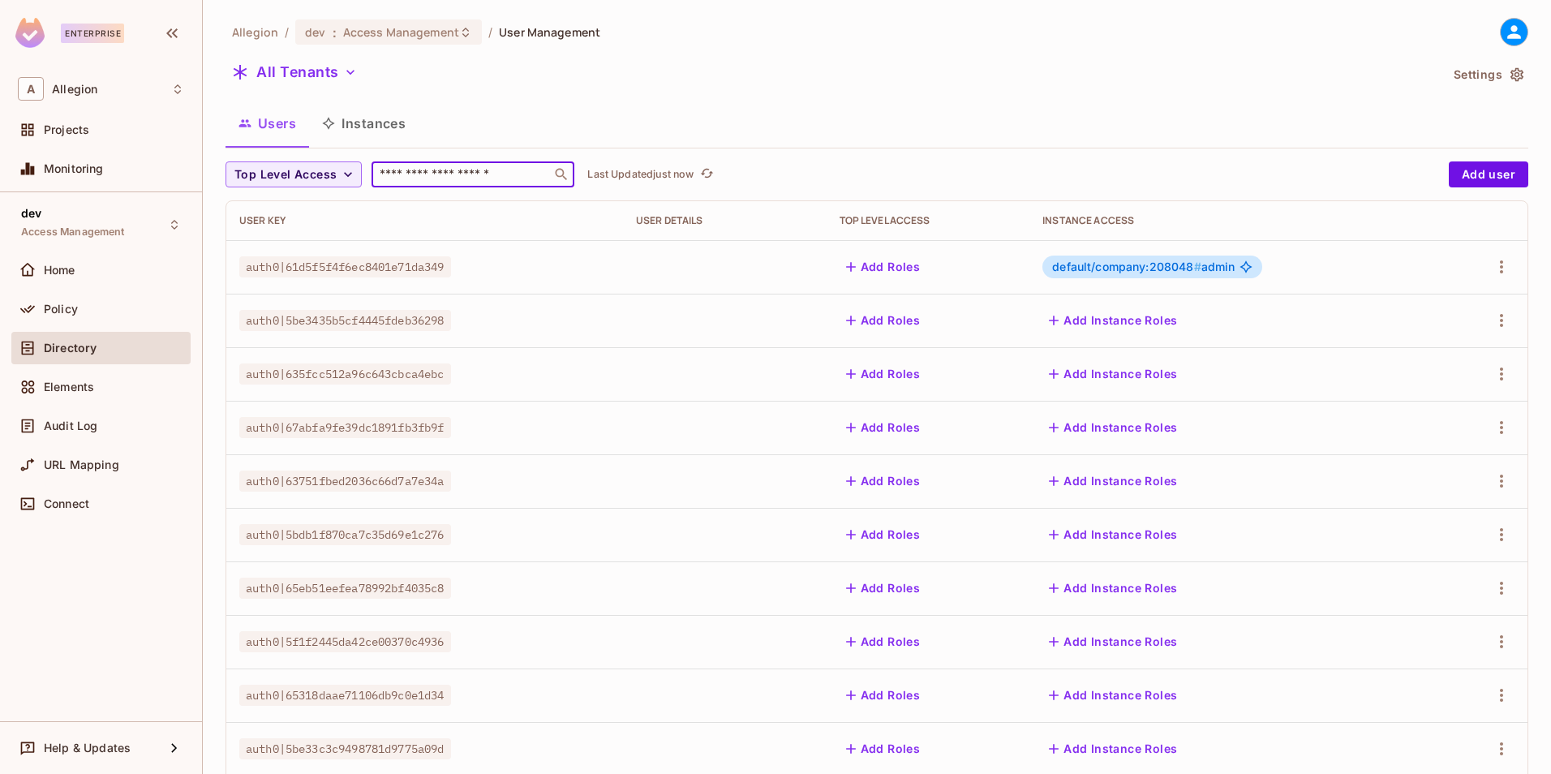
click at [453, 170] on input "text" at bounding box center [461, 174] width 170 height 16
paste input "**********"
type input "**********"
click at [459, 165] on div "​" at bounding box center [473, 174] width 203 height 26
paste input "**********"
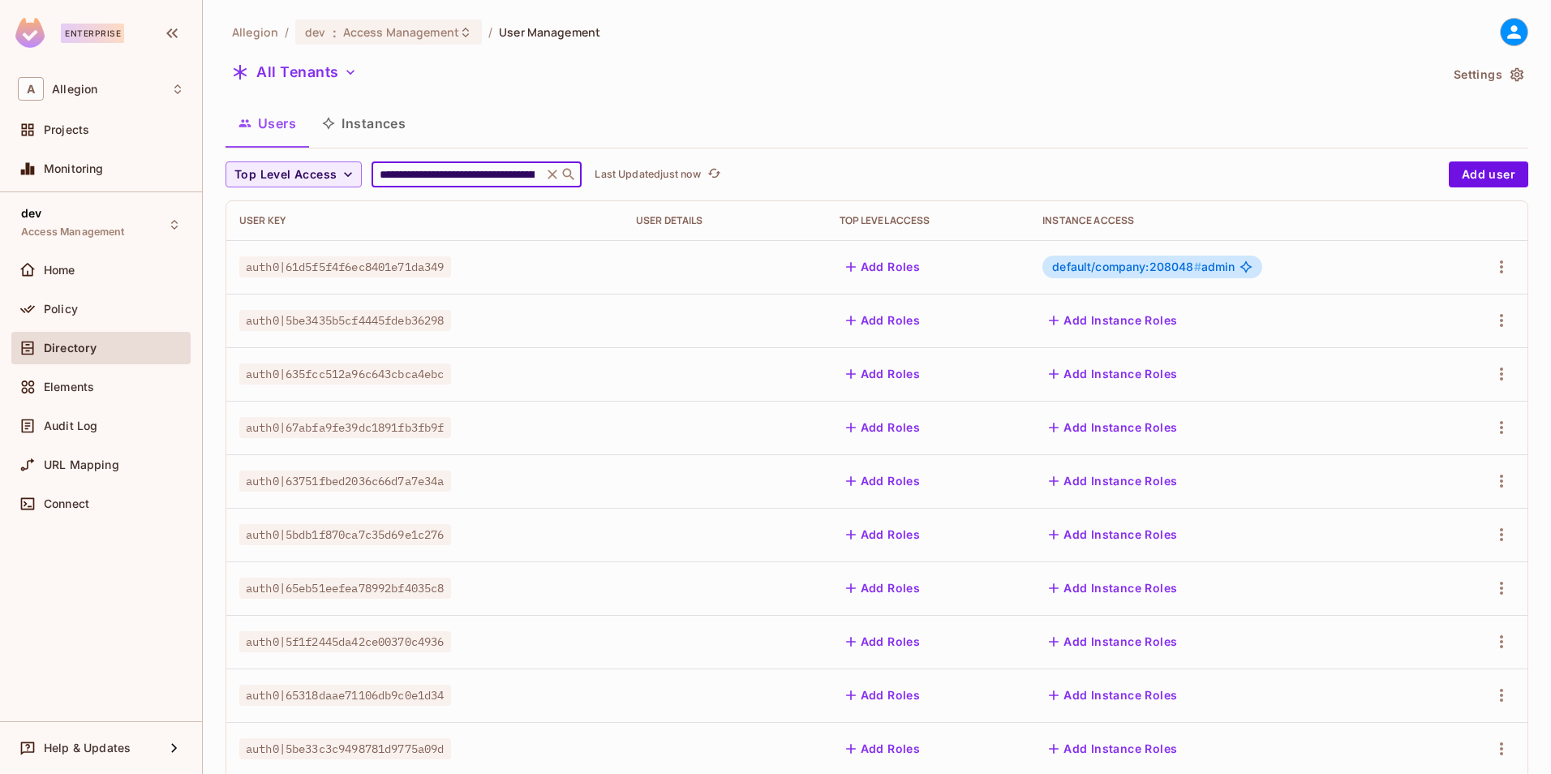
scroll to position [0, 117]
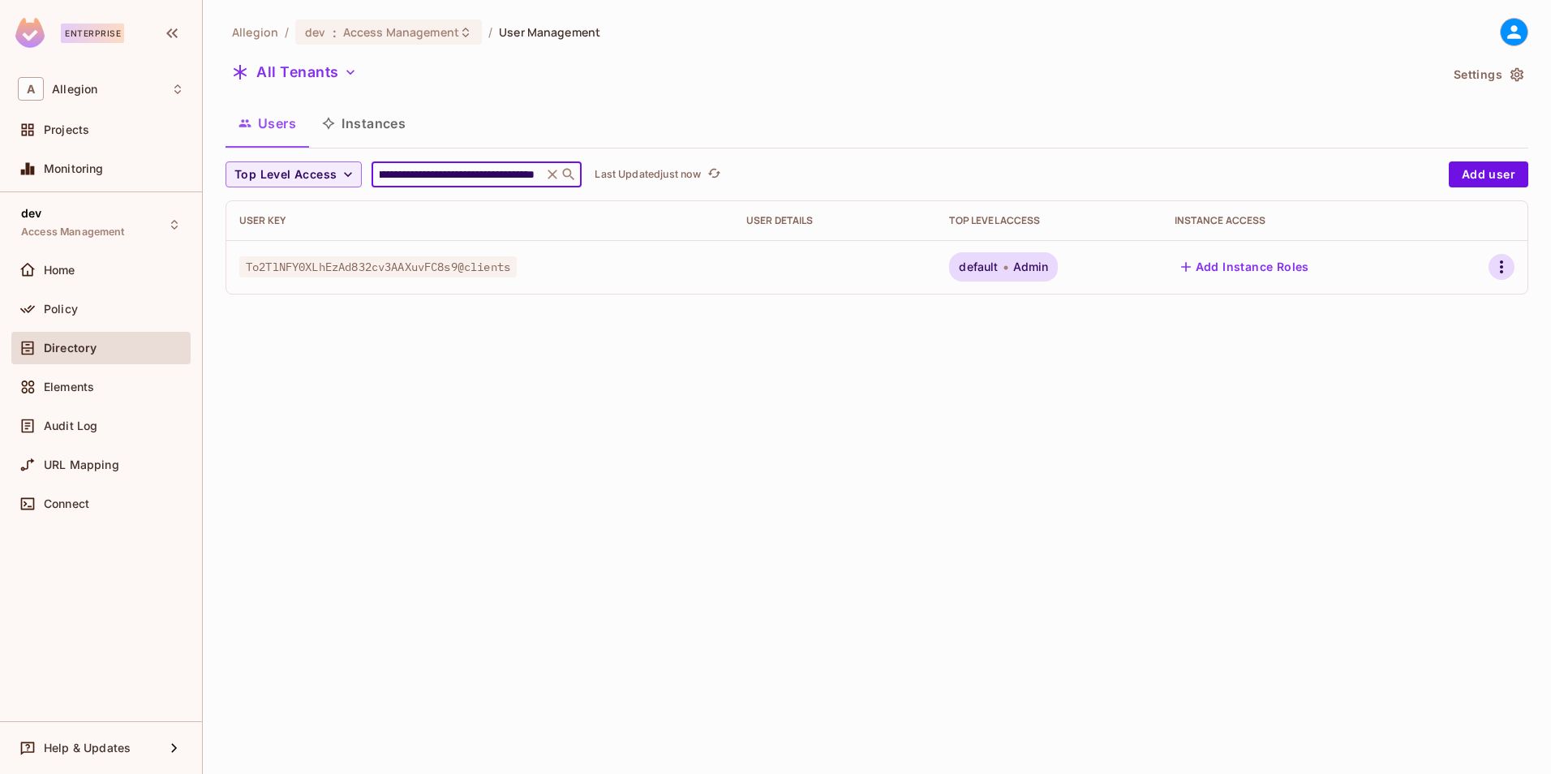
type input "**********"
click at [1507, 277] on icon "button" at bounding box center [1501, 266] width 19 height 19
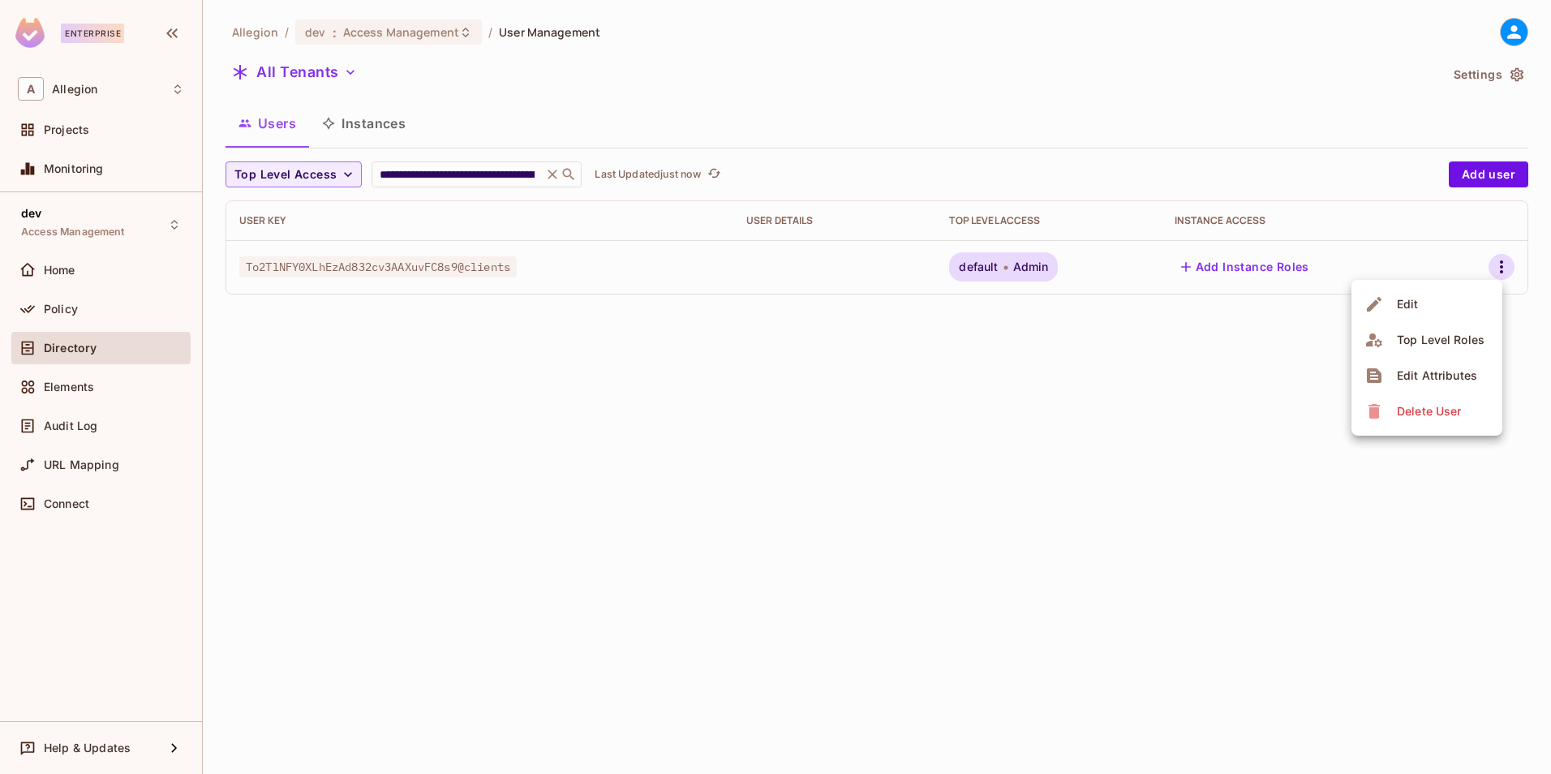
click at [1433, 301] on li "Edit" at bounding box center [1426, 304] width 151 height 36
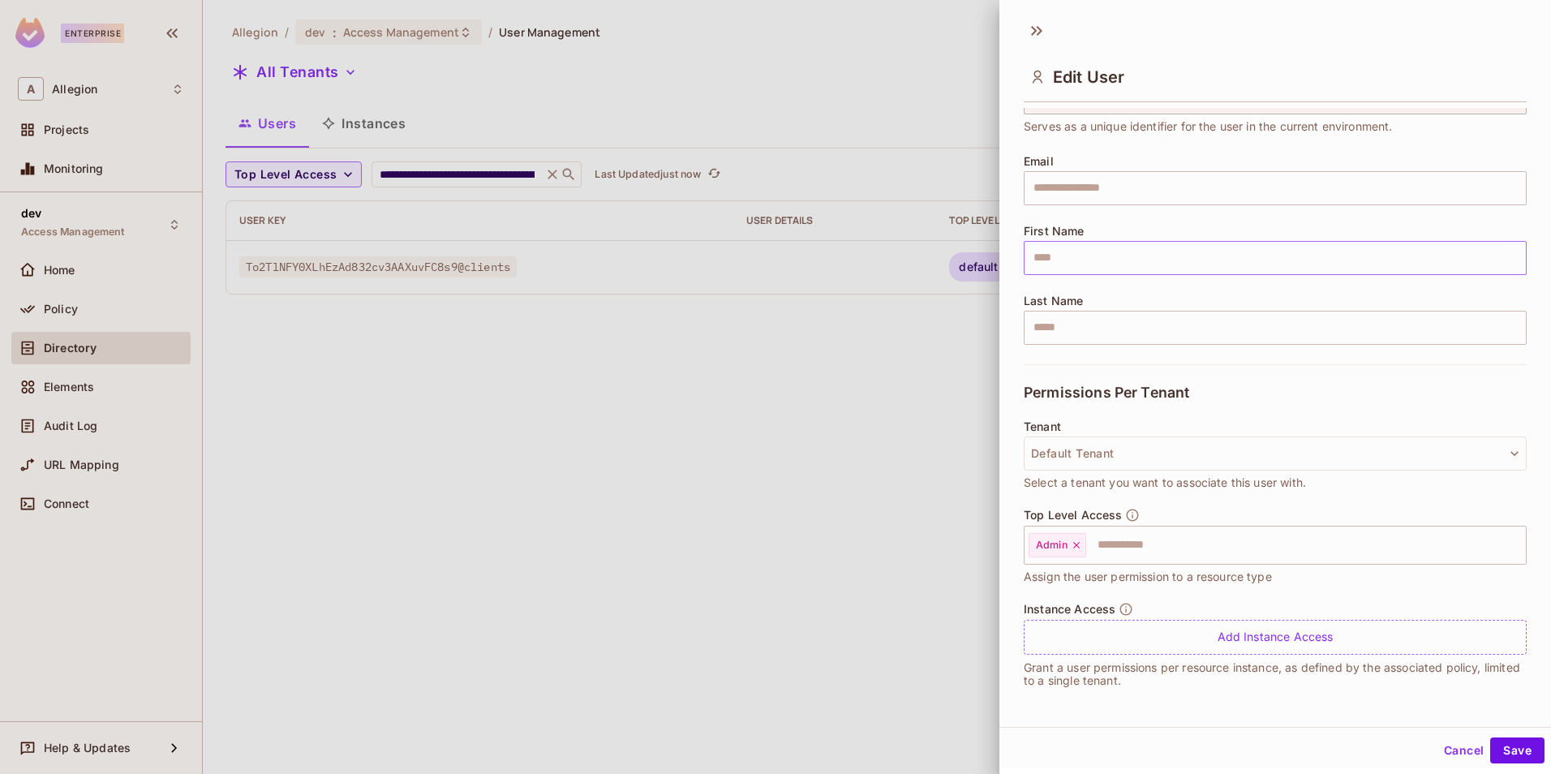
scroll to position [2, 0]
click at [638, 430] on div at bounding box center [775, 387] width 1551 height 774
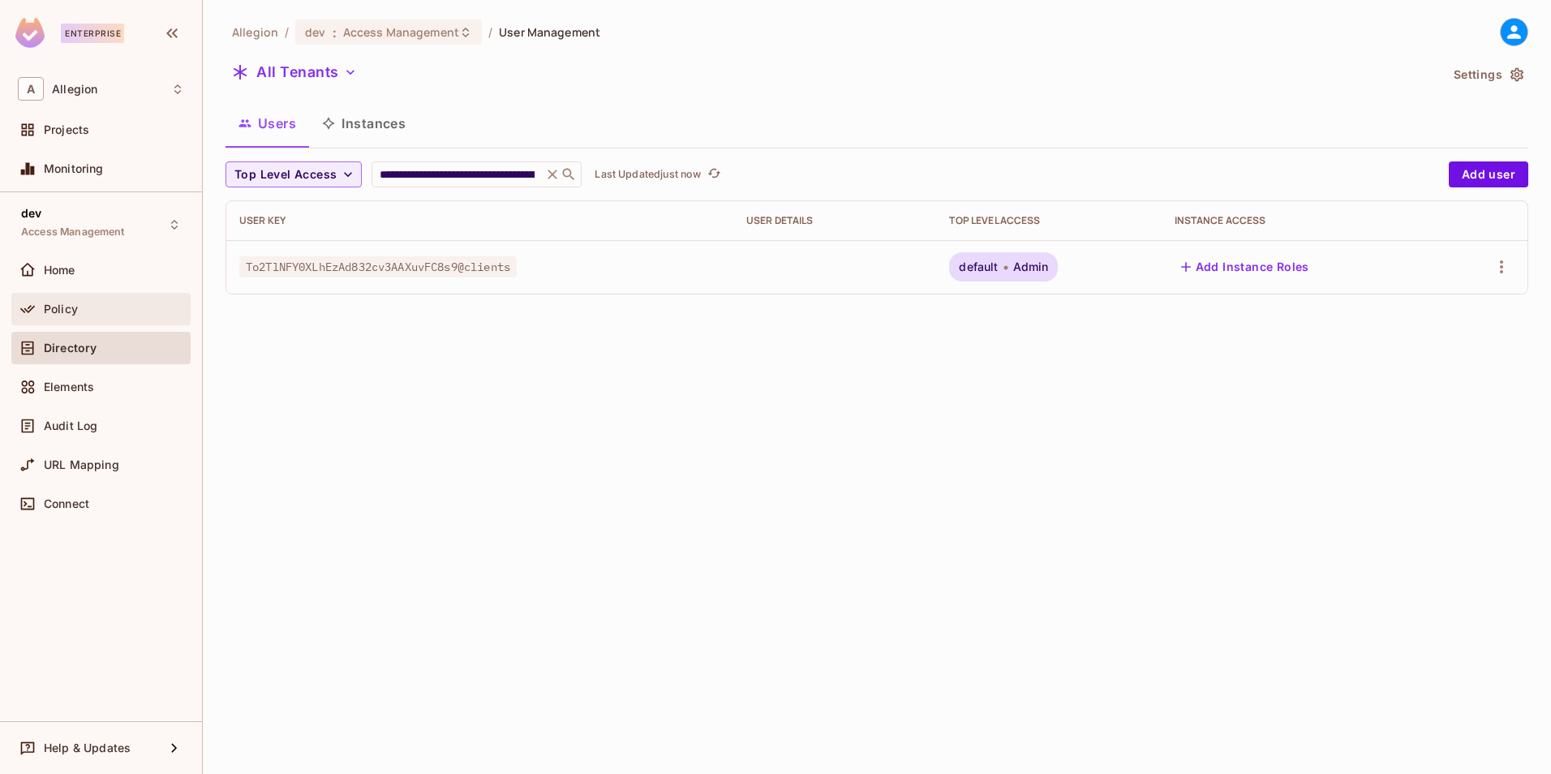
click at [58, 313] on span "Policy" at bounding box center [61, 309] width 34 height 13
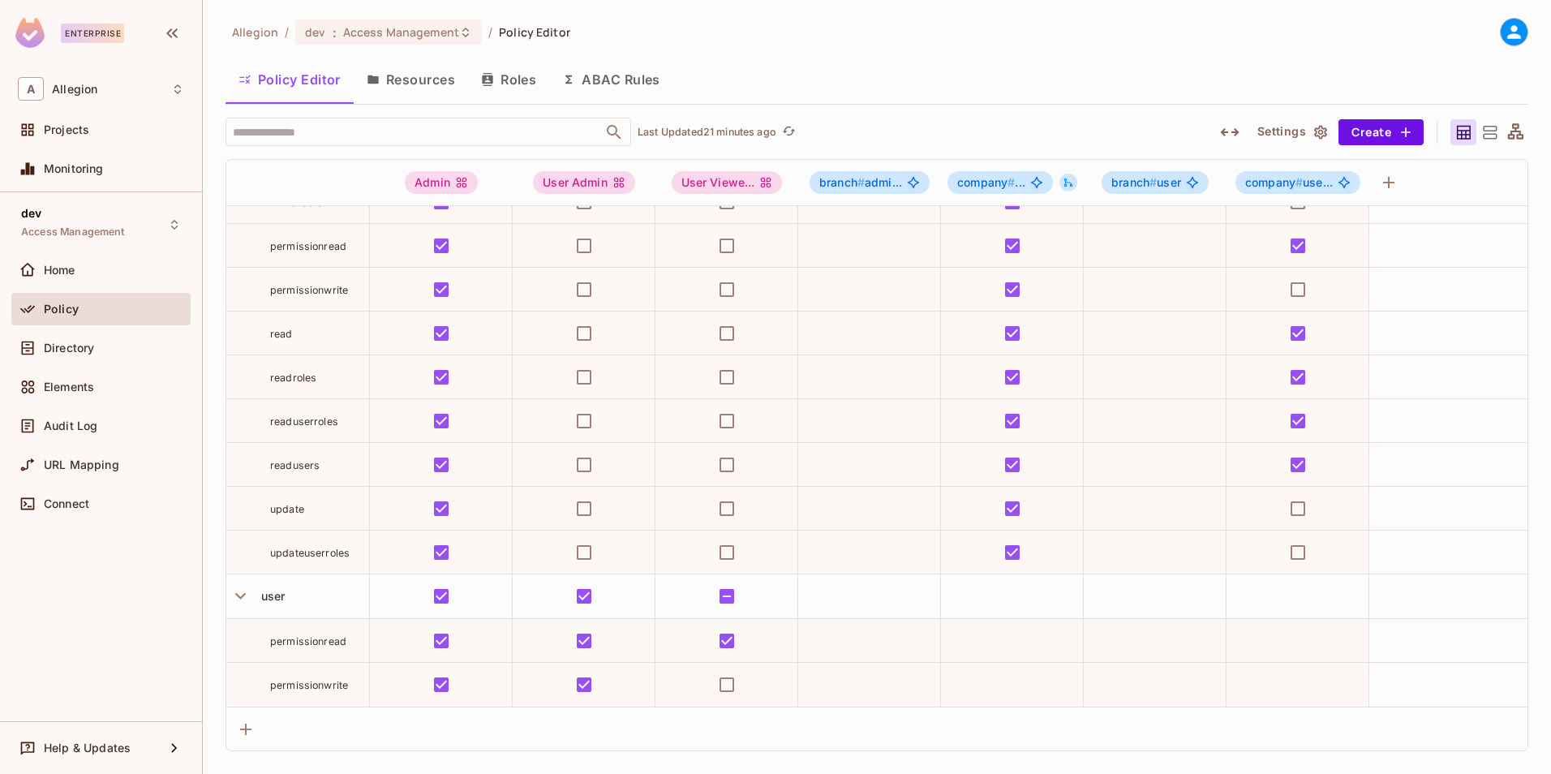
scroll to position [565, 0]
click at [97, 273] on div "Home" at bounding box center [114, 270] width 140 height 13
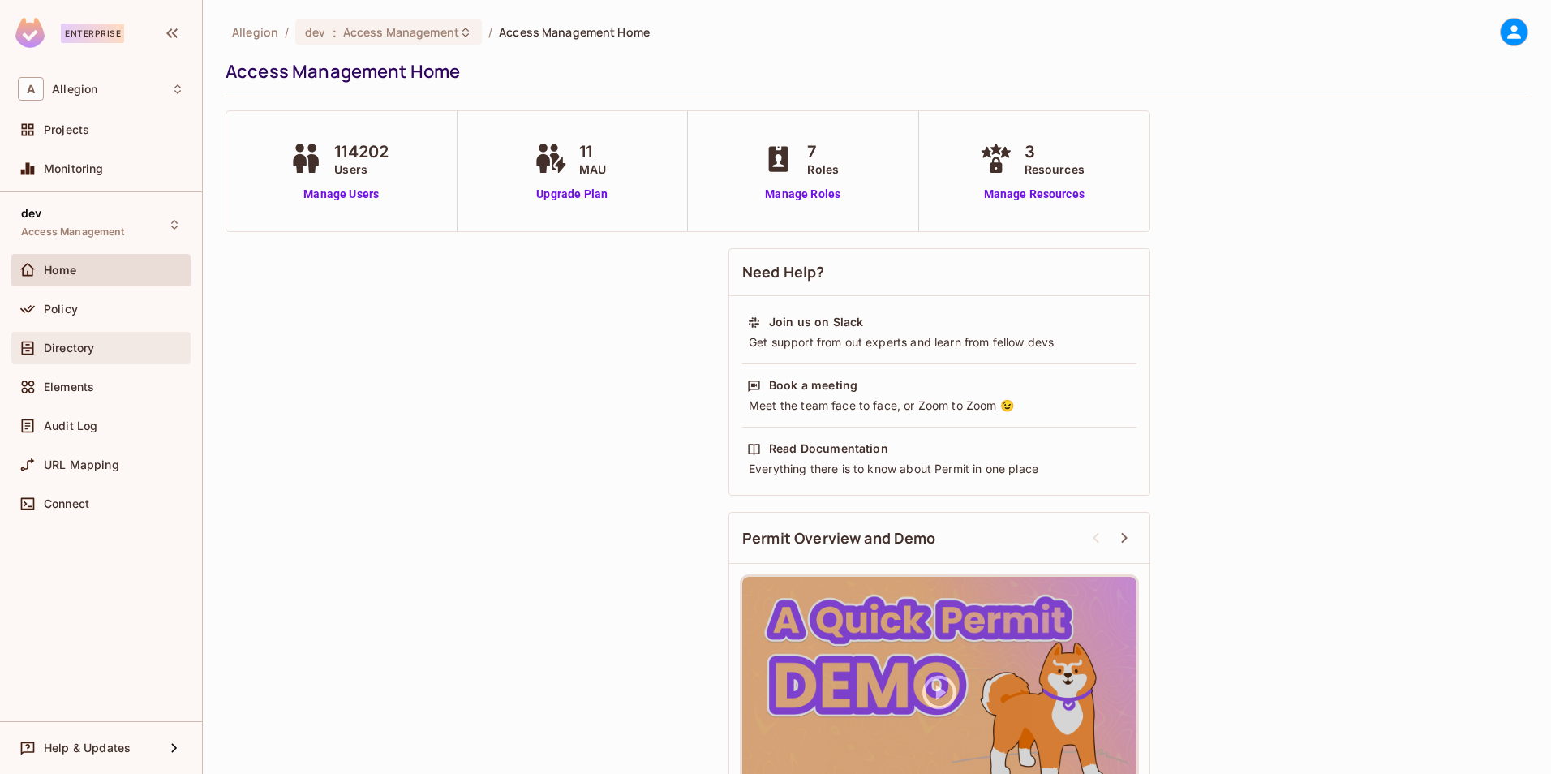
click at [76, 355] on div "Directory" at bounding box center [101, 347] width 166 height 19
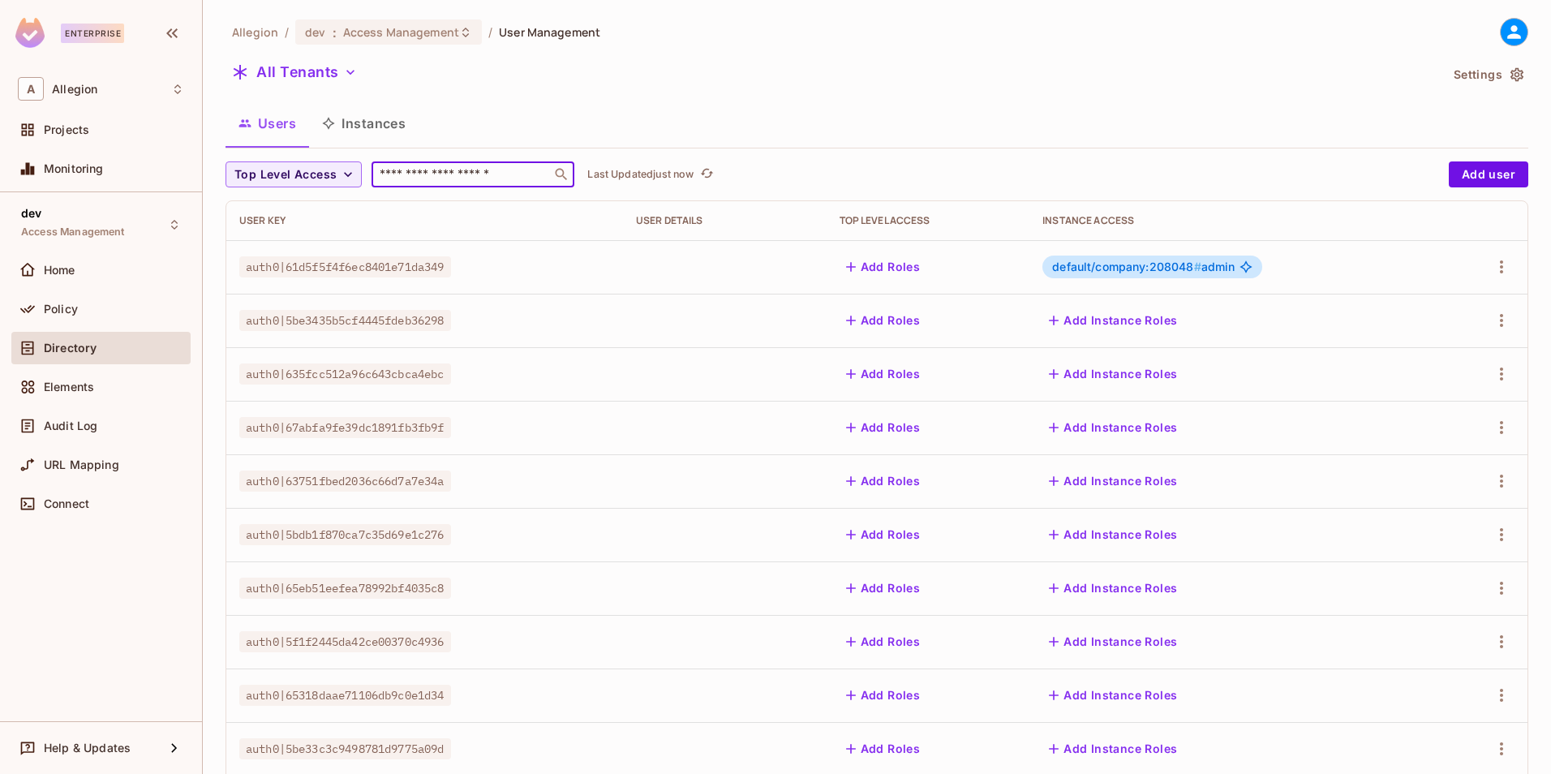
click at [445, 176] on input "text" at bounding box center [461, 174] width 170 height 16
type input "********"
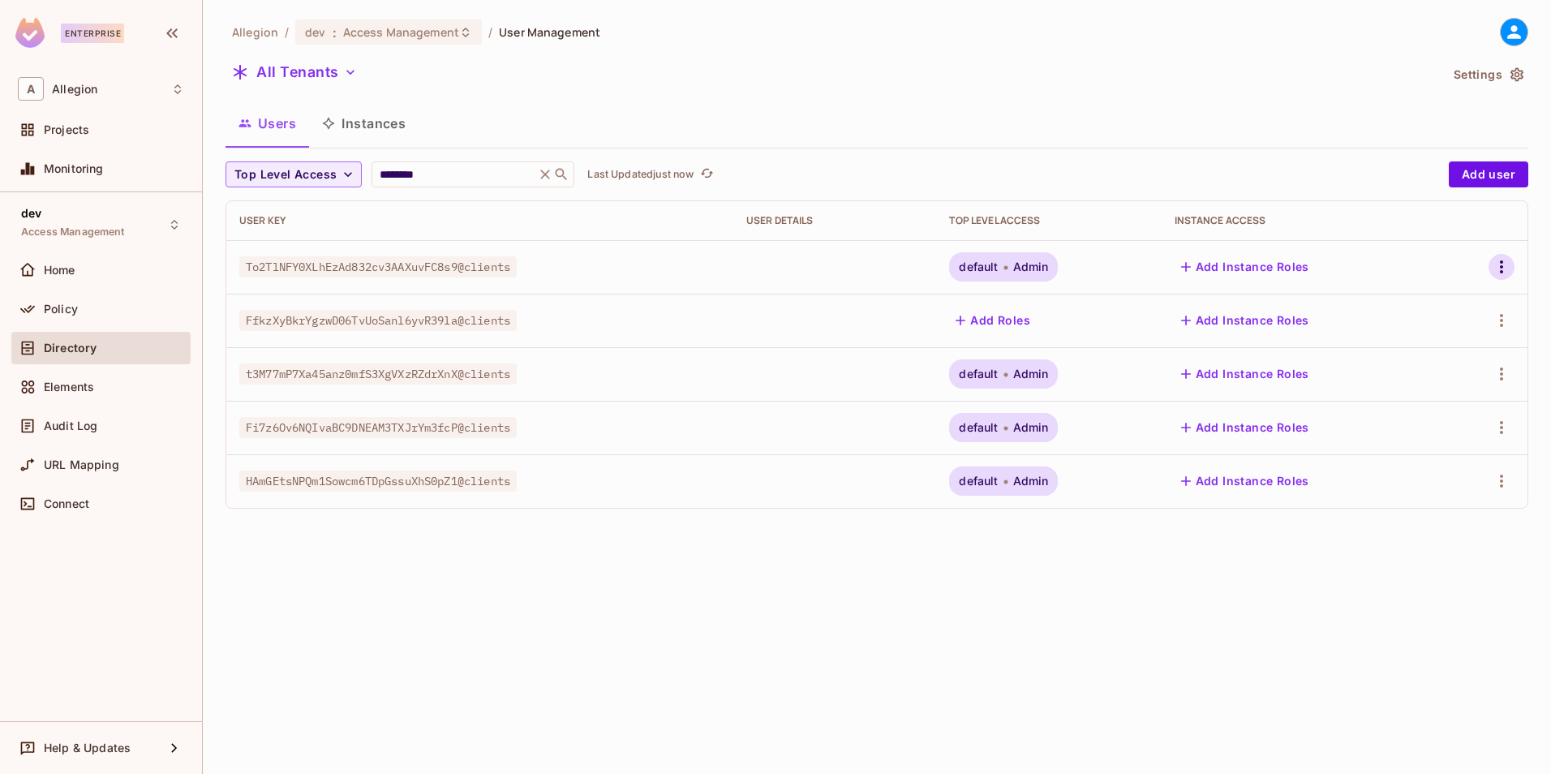
click at [1499, 271] on icon "button" at bounding box center [1501, 266] width 19 height 19
click at [1440, 299] on li "Edit" at bounding box center [1426, 304] width 151 height 36
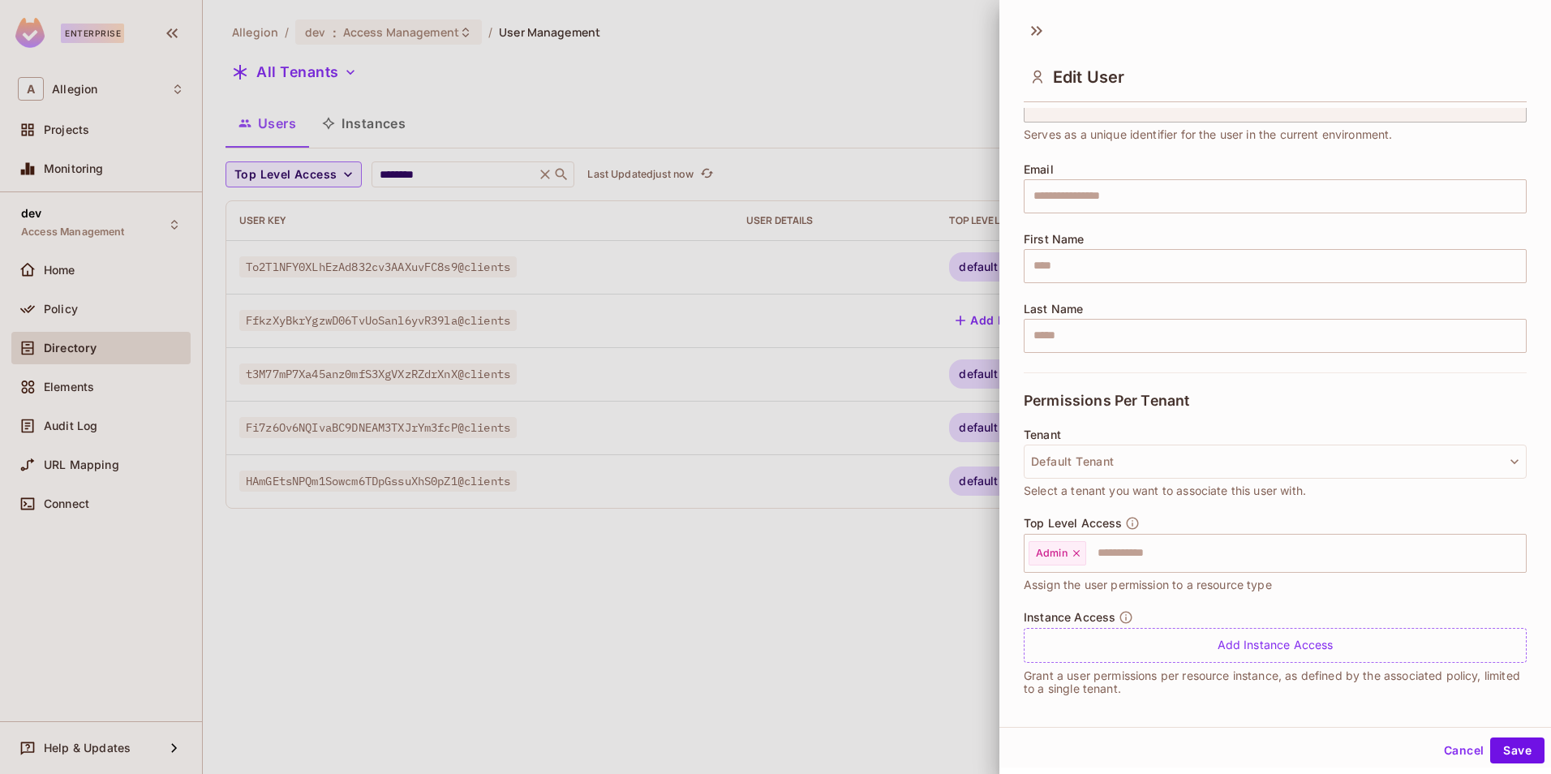
scroll to position [89, 0]
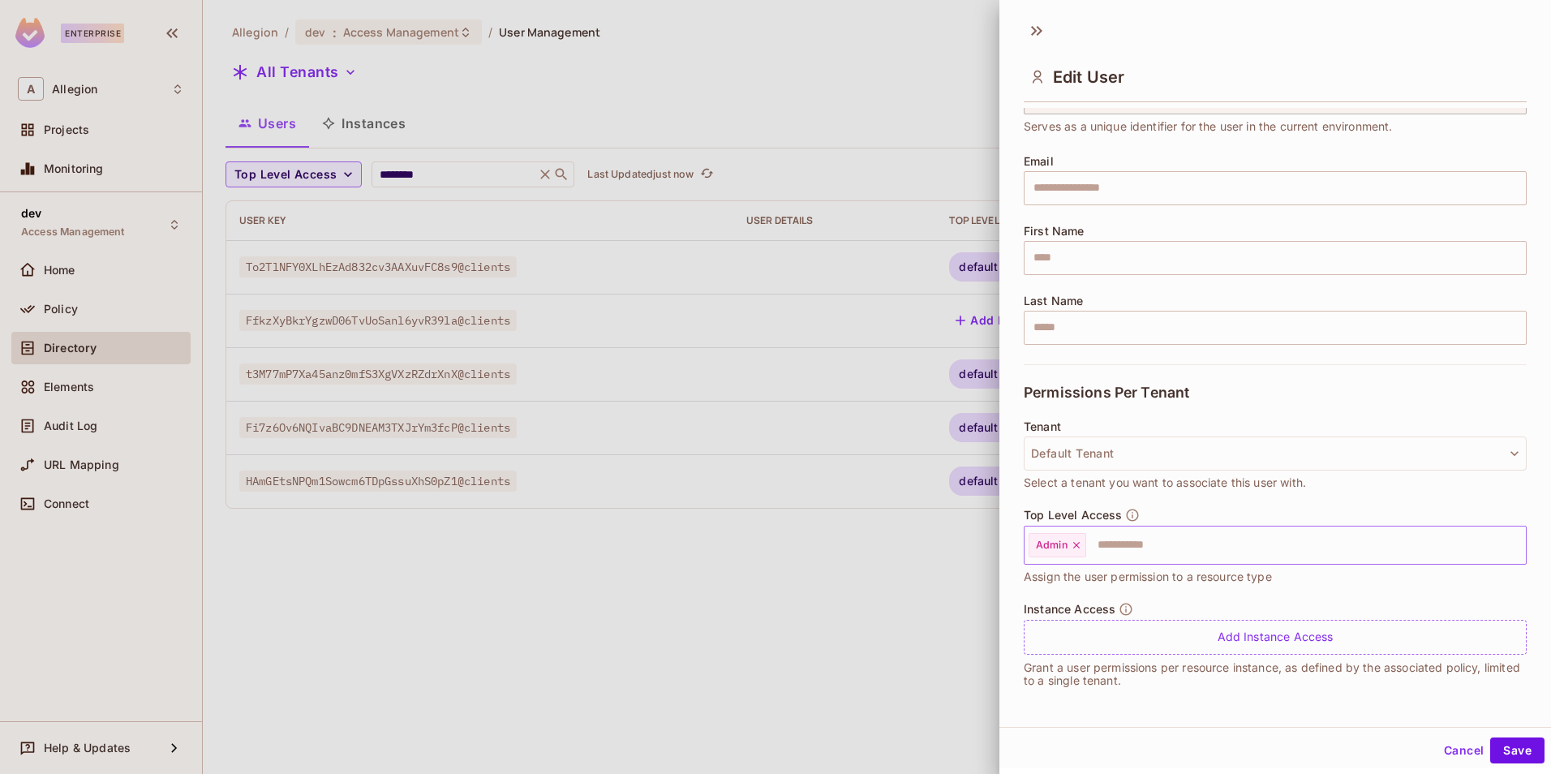
click at [1078, 550] on icon at bounding box center [1076, 544] width 11 height 11
click at [1497, 750] on button "Save" at bounding box center [1517, 750] width 54 height 26
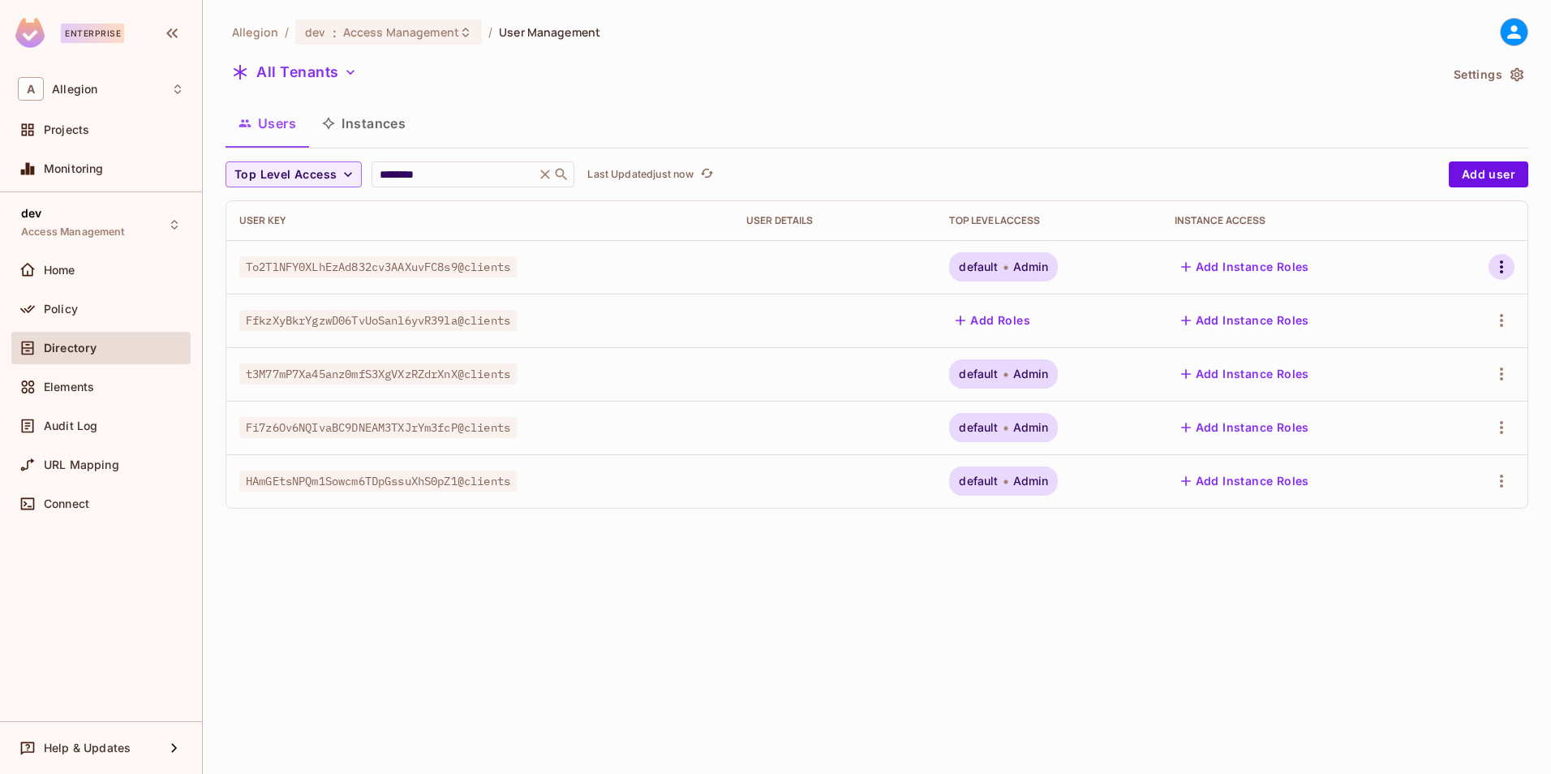
click at [1500, 264] on icon "button" at bounding box center [1501, 266] width 19 height 19
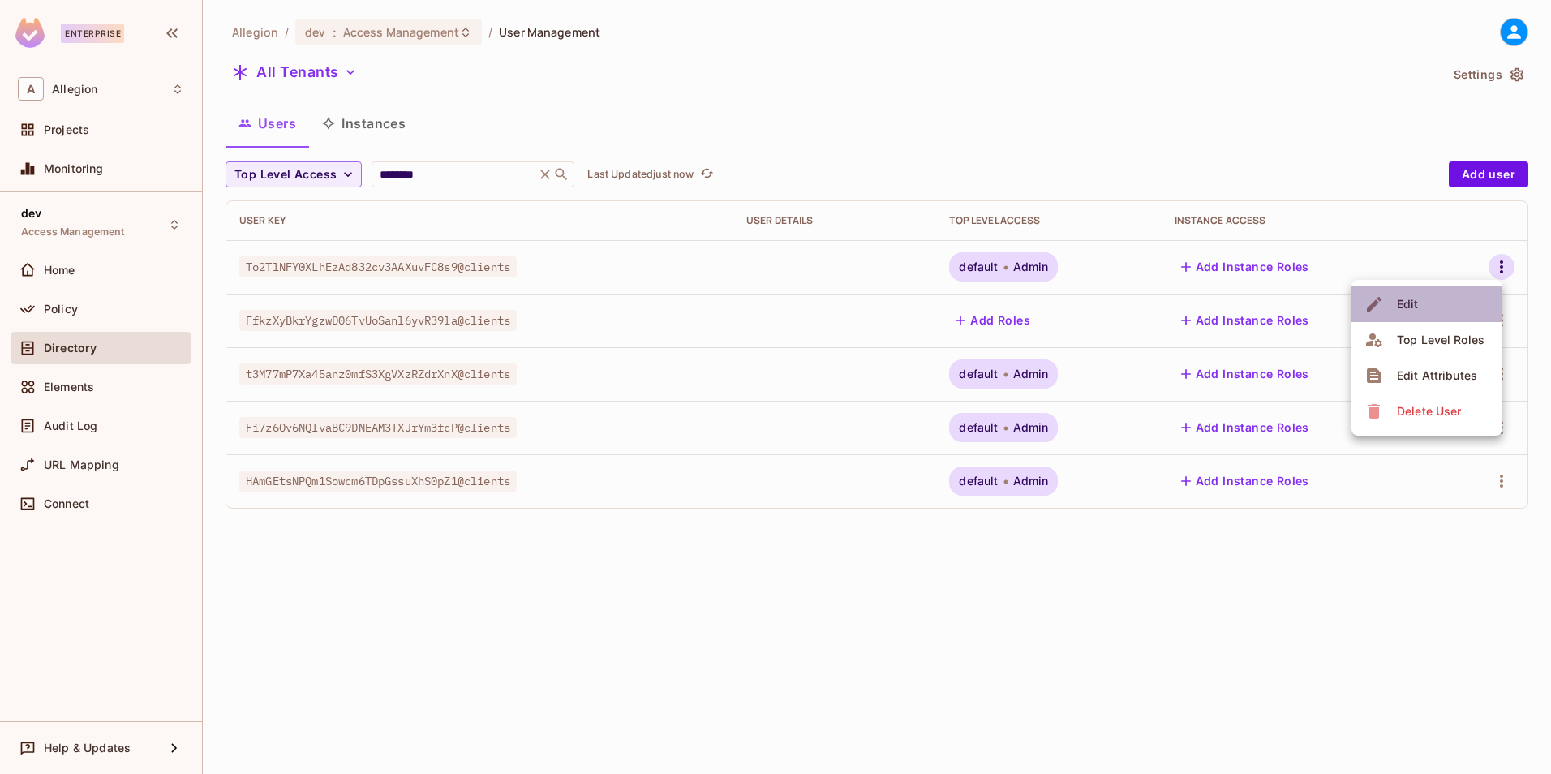
click at [1441, 304] on li "Edit" at bounding box center [1426, 304] width 151 height 36
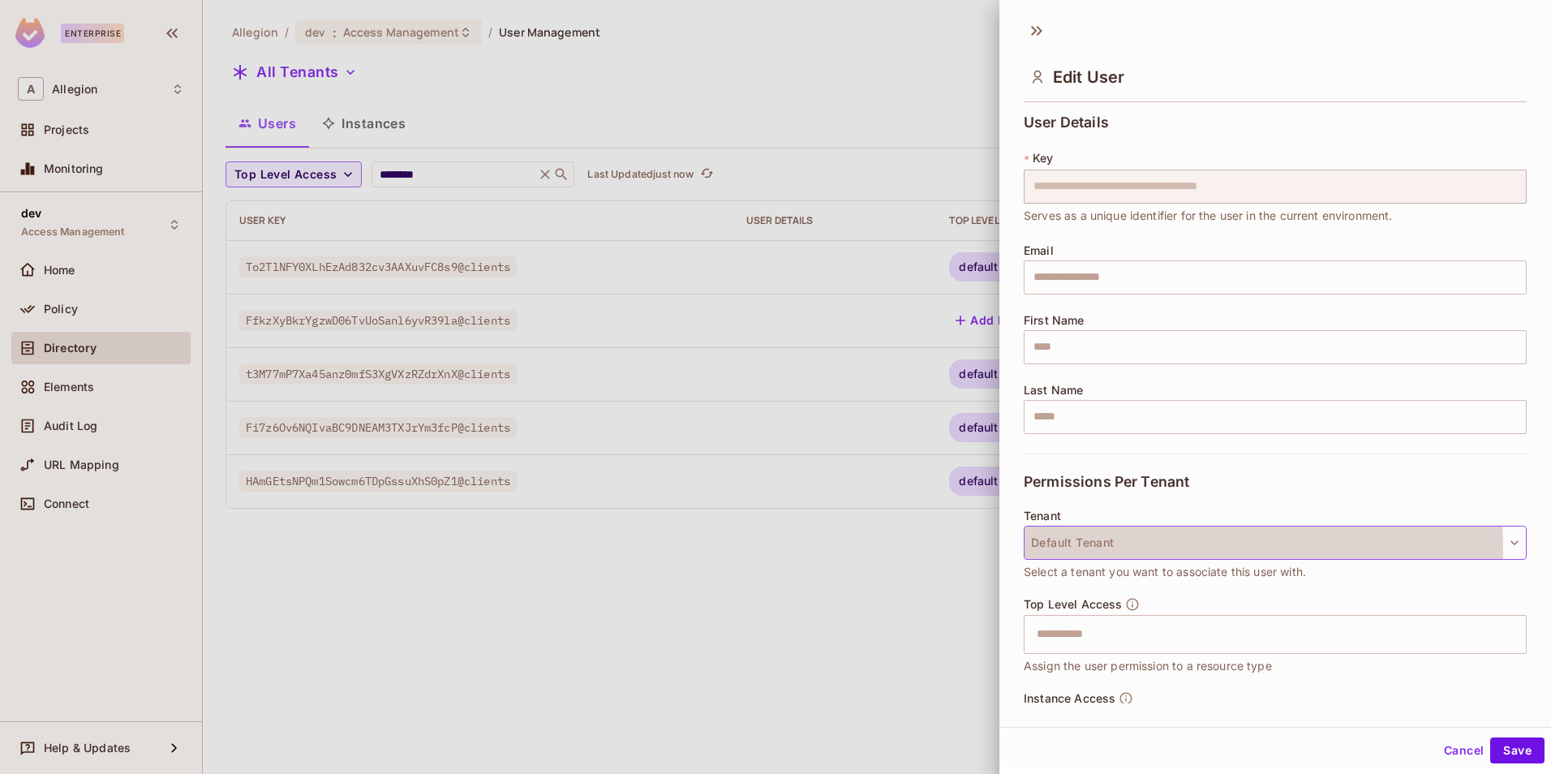
click at [1136, 548] on button "Default Tenant" at bounding box center [1275, 543] width 503 height 34
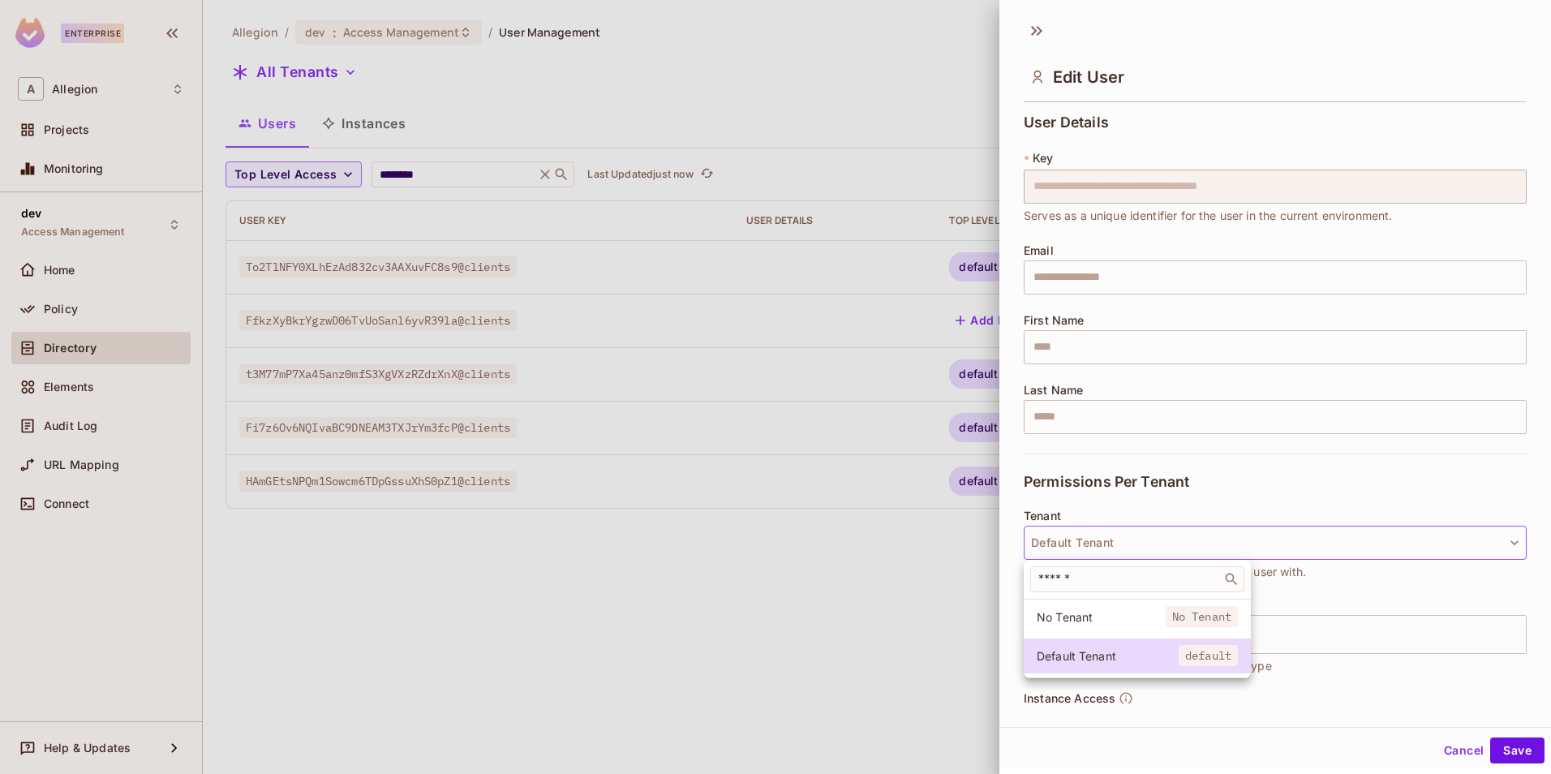
click at [1282, 500] on div at bounding box center [775, 387] width 1551 height 774
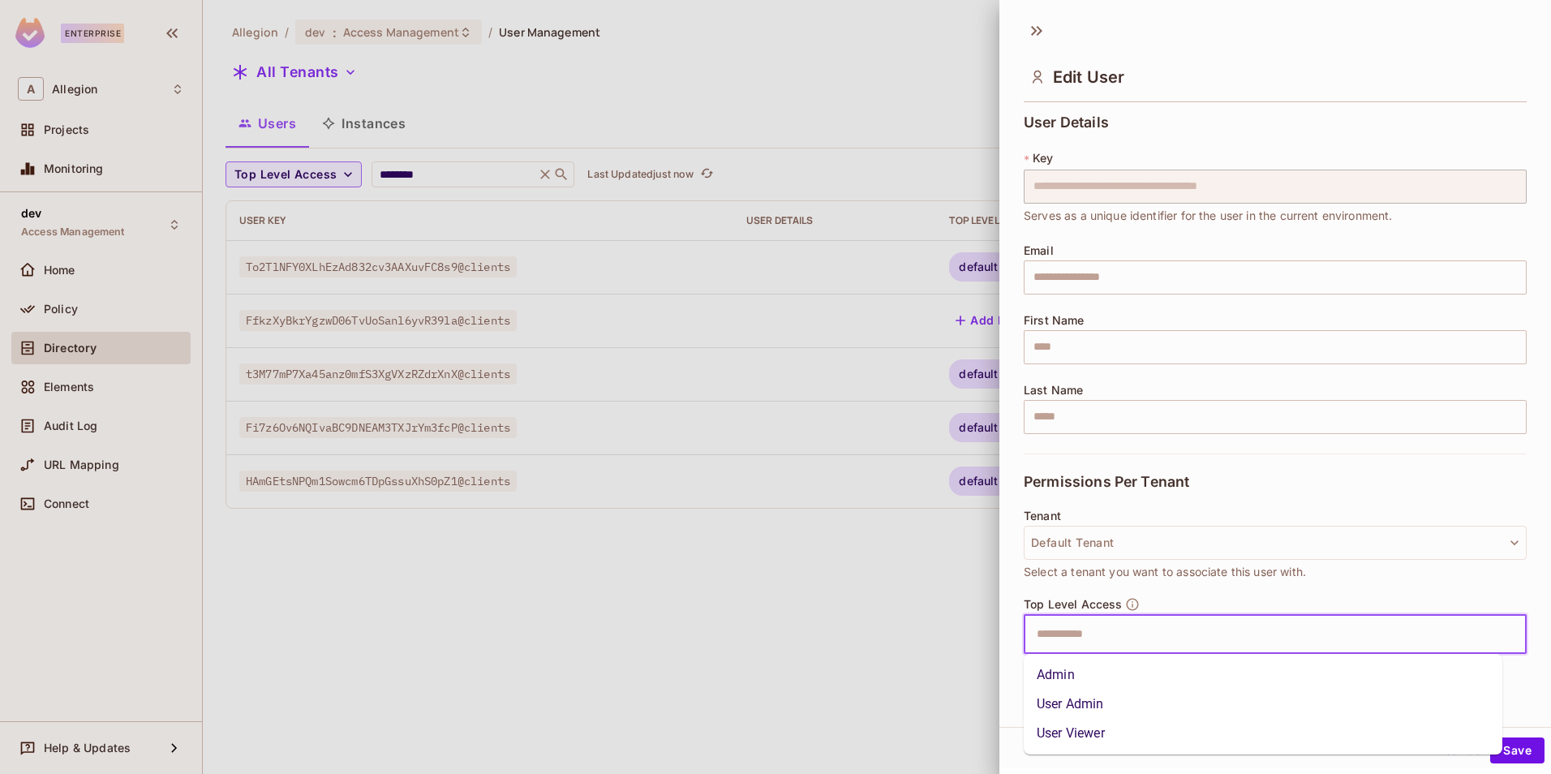
click at [1191, 625] on input "text" at bounding box center [1261, 634] width 468 height 32
drag, startPoint x: 1086, startPoint y: 677, endPoint x: 1507, endPoint y: 760, distance: 429.1
click at [1092, 677] on li "Admin" at bounding box center [1263, 674] width 479 height 29
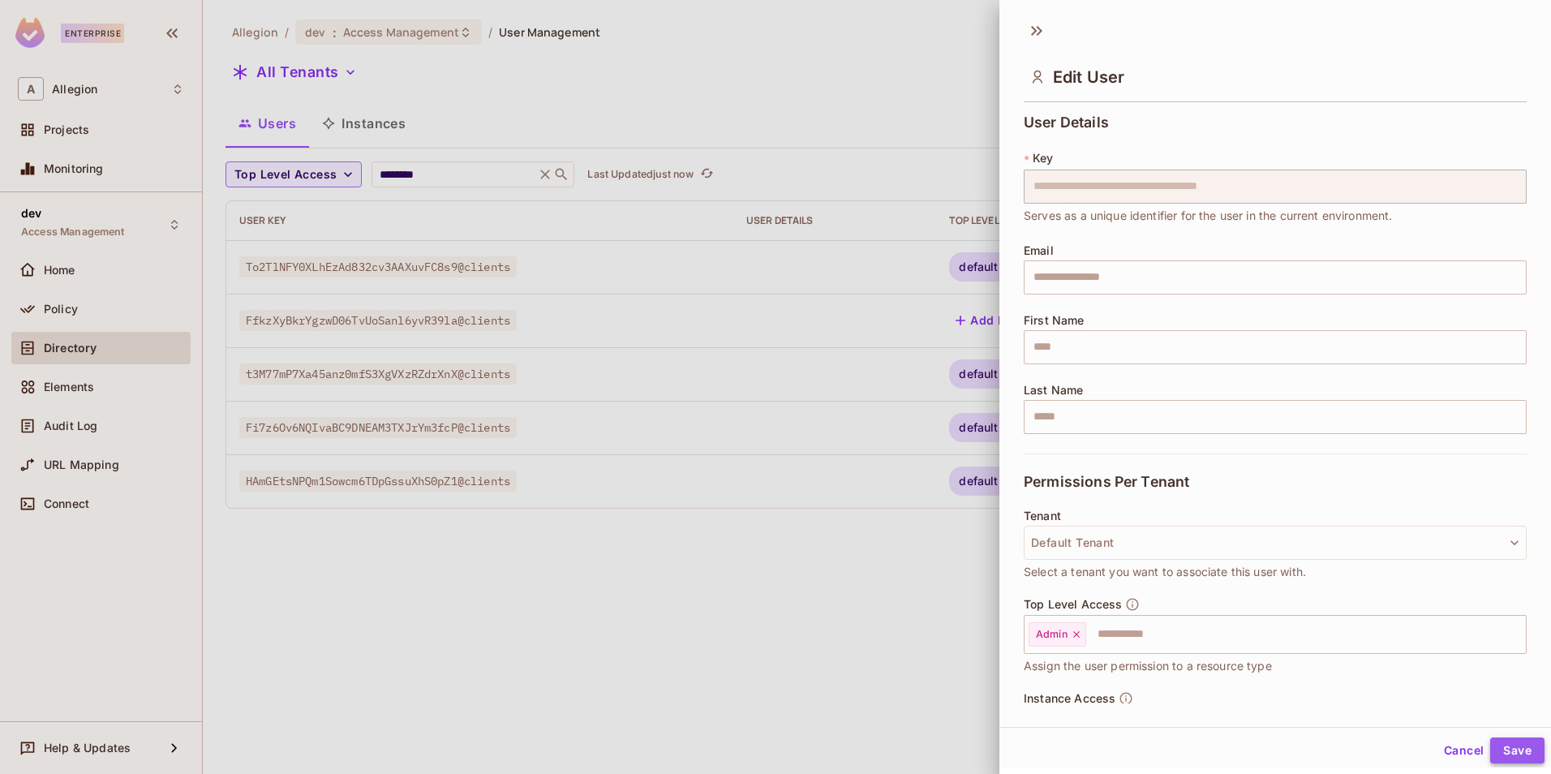
click at [1501, 755] on button "Save" at bounding box center [1517, 750] width 54 height 26
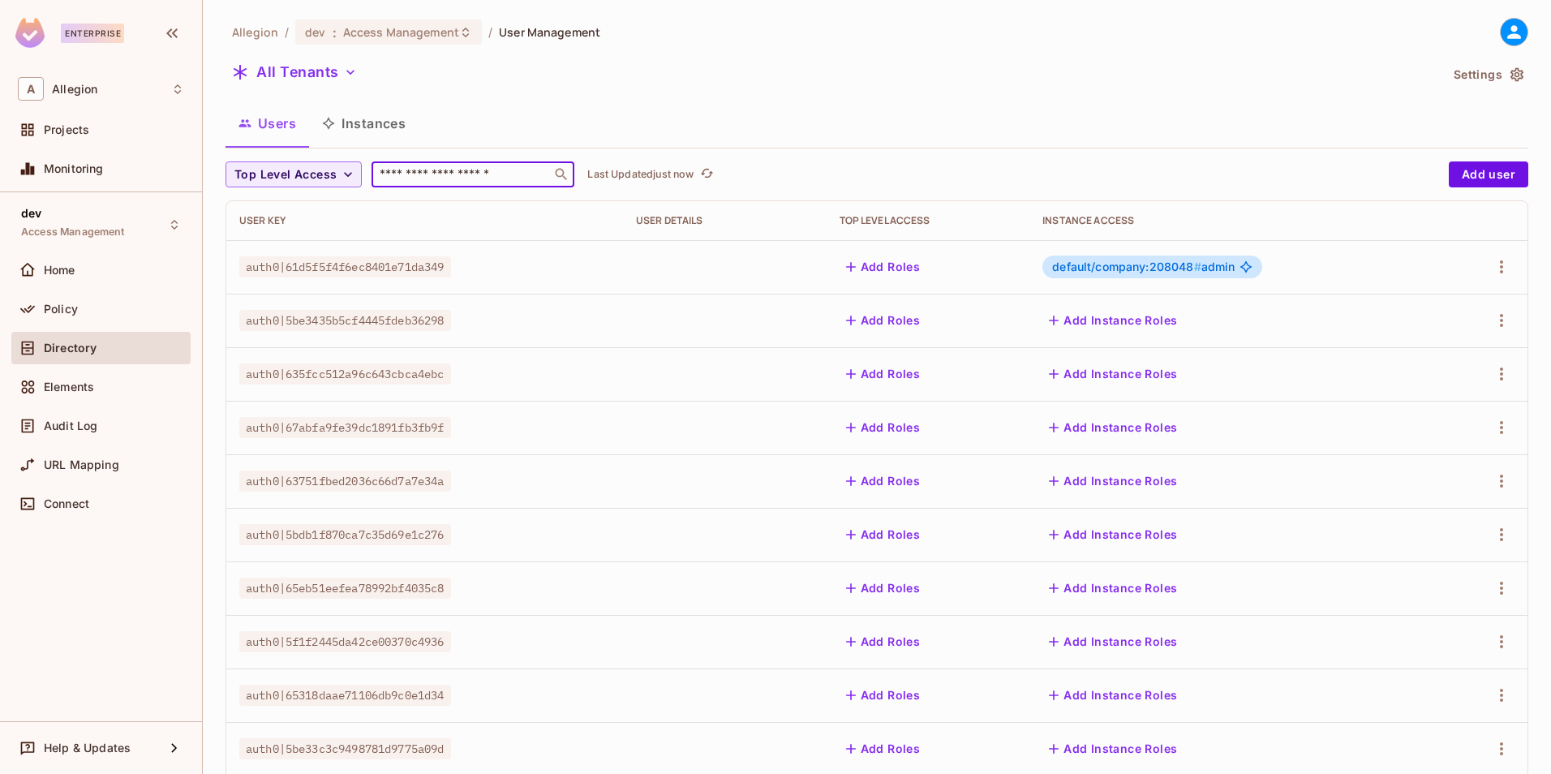
click at [510, 176] on input "text" at bounding box center [461, 174] width 170 height 16
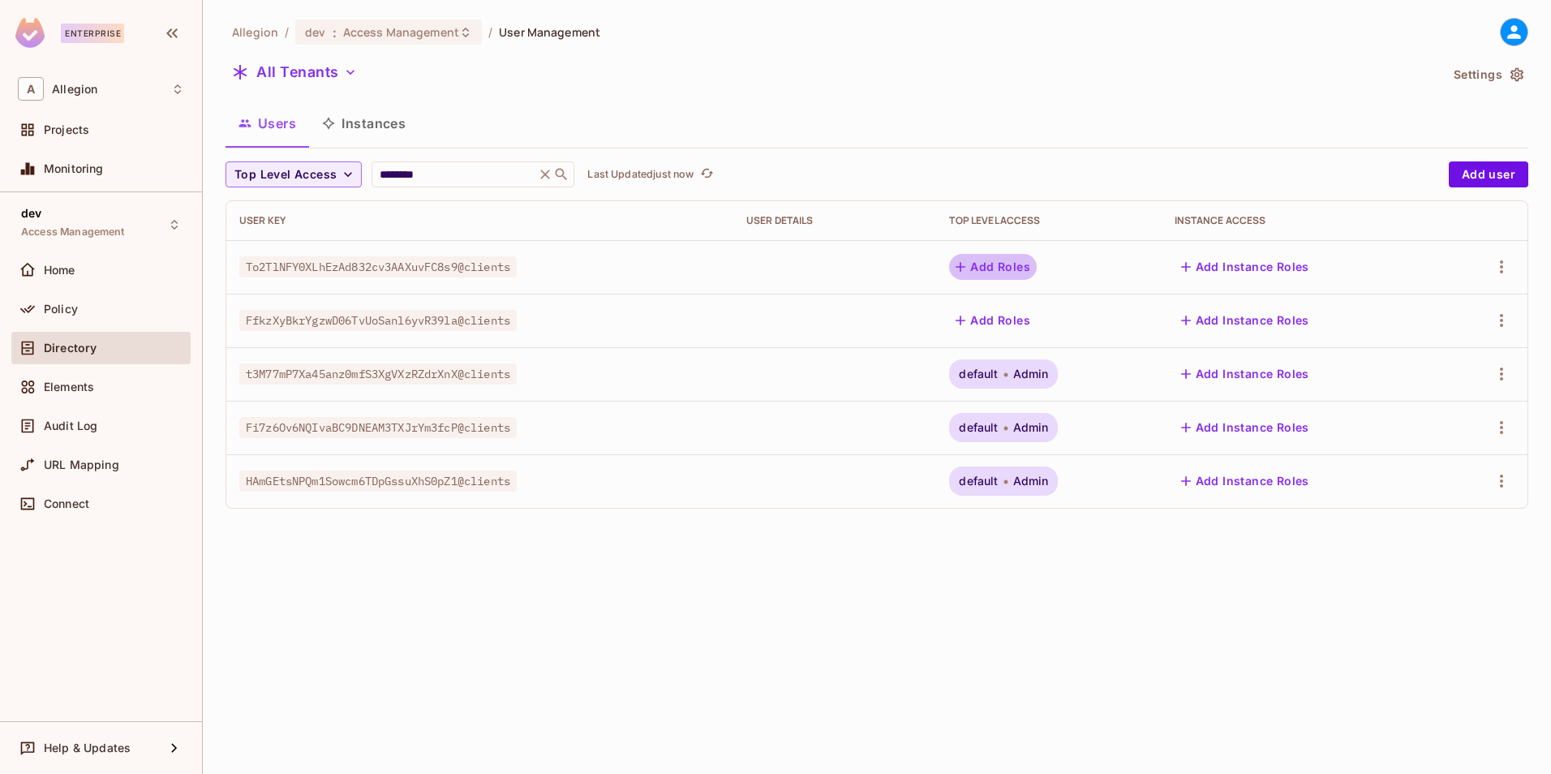
click at [1007, 266] on button "Add Roles" at bounding box center [993, 267] width 88 height 26
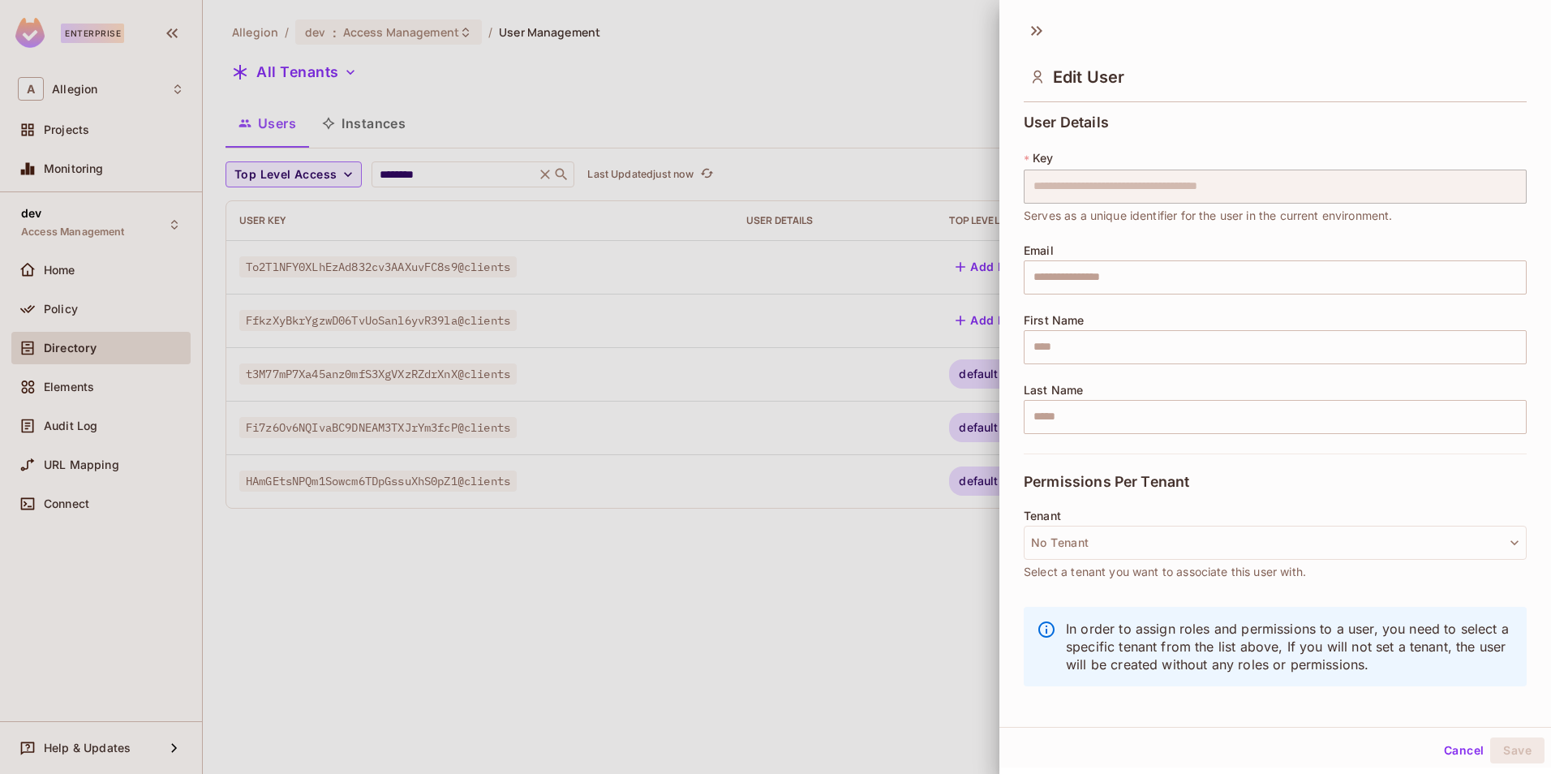
scroll to position [2, 0]
click at [1480, 541] on button "No Tenant" at bounding box center [1275, 540] width 503 height 34
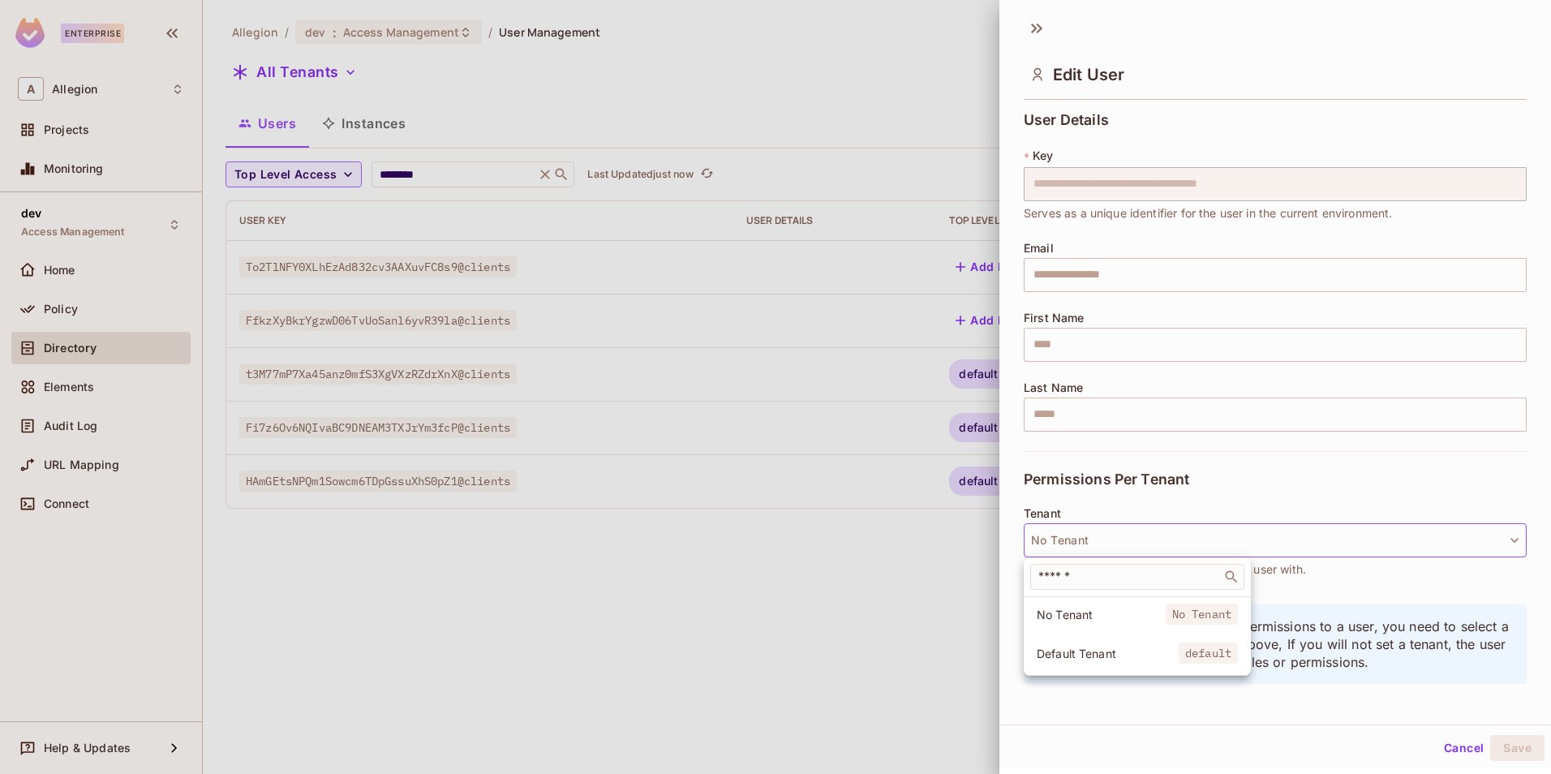
click at [1082, 650] on span "Default Tenant" at bounding box center [1108, 653] width 142 height 15
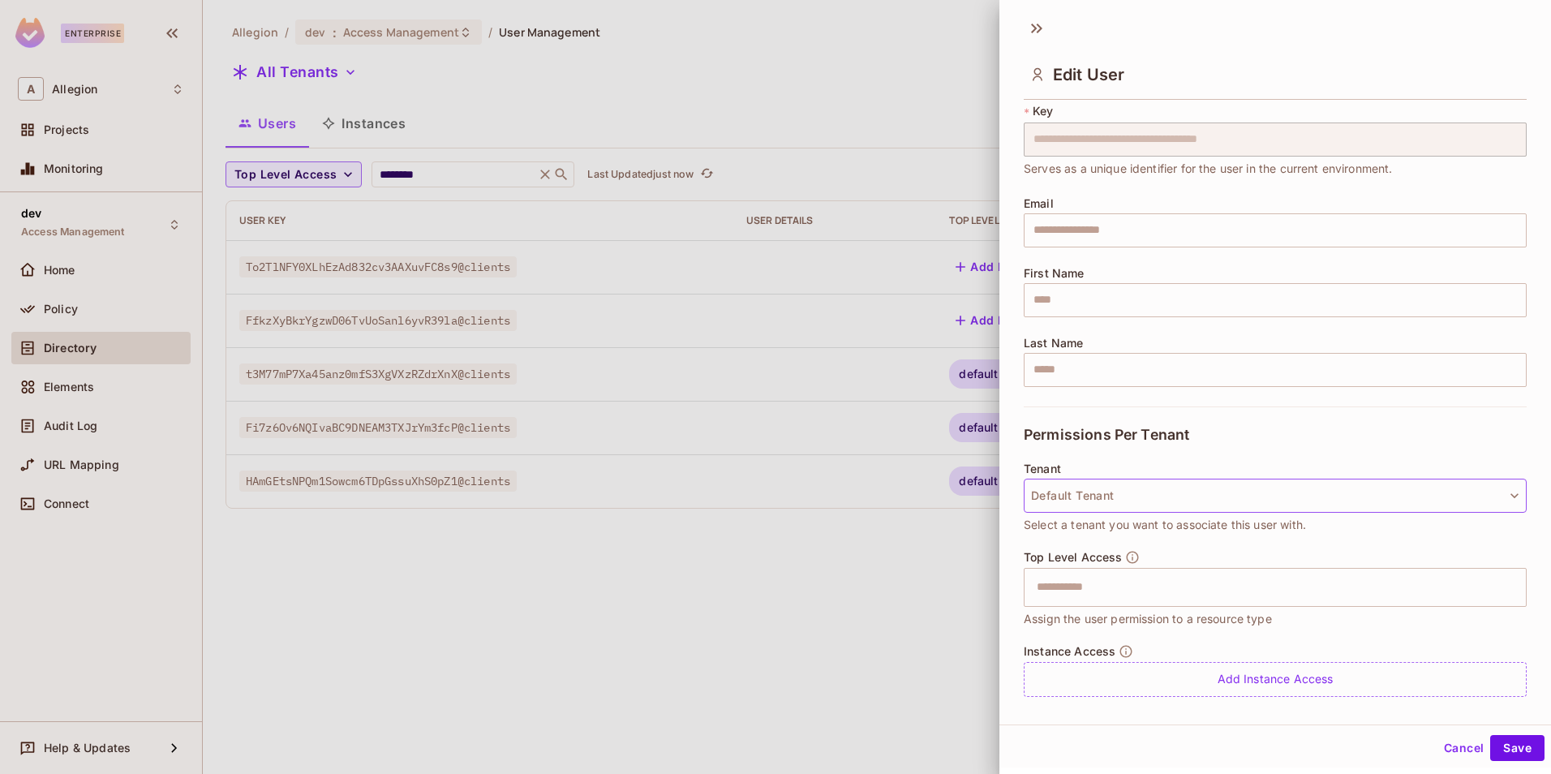
scroll to position [89, 0]
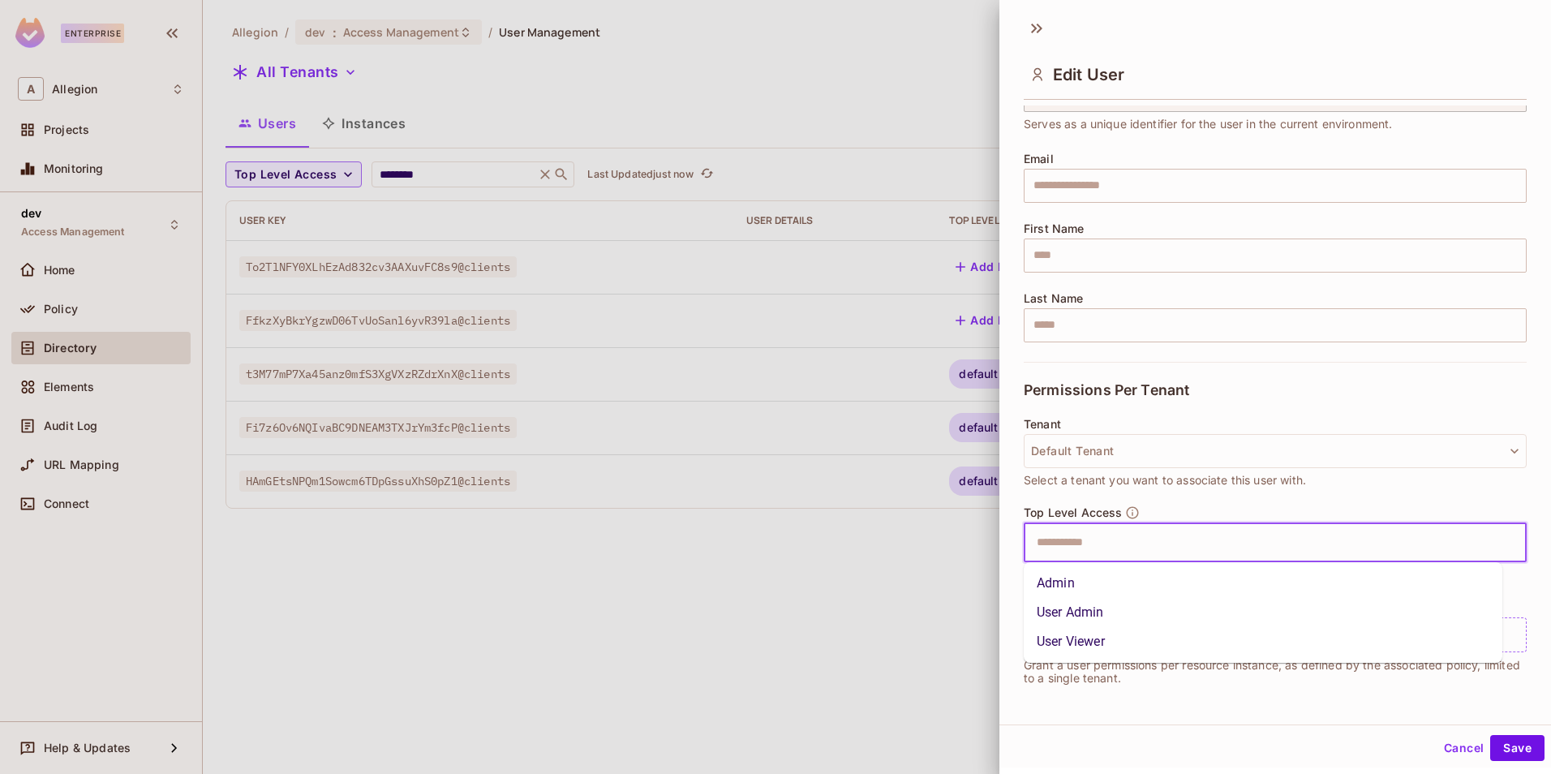
click at [1143, 535] on input "text" at bounding box center [1261, 542] width 468 height 32
click at [1055, 589] on li "Admin" at bounding box center [1263, 583] width 479 height 29
click at [1508, 750] on button "Save" at bounding box center [1517, 748] width 54 height 26
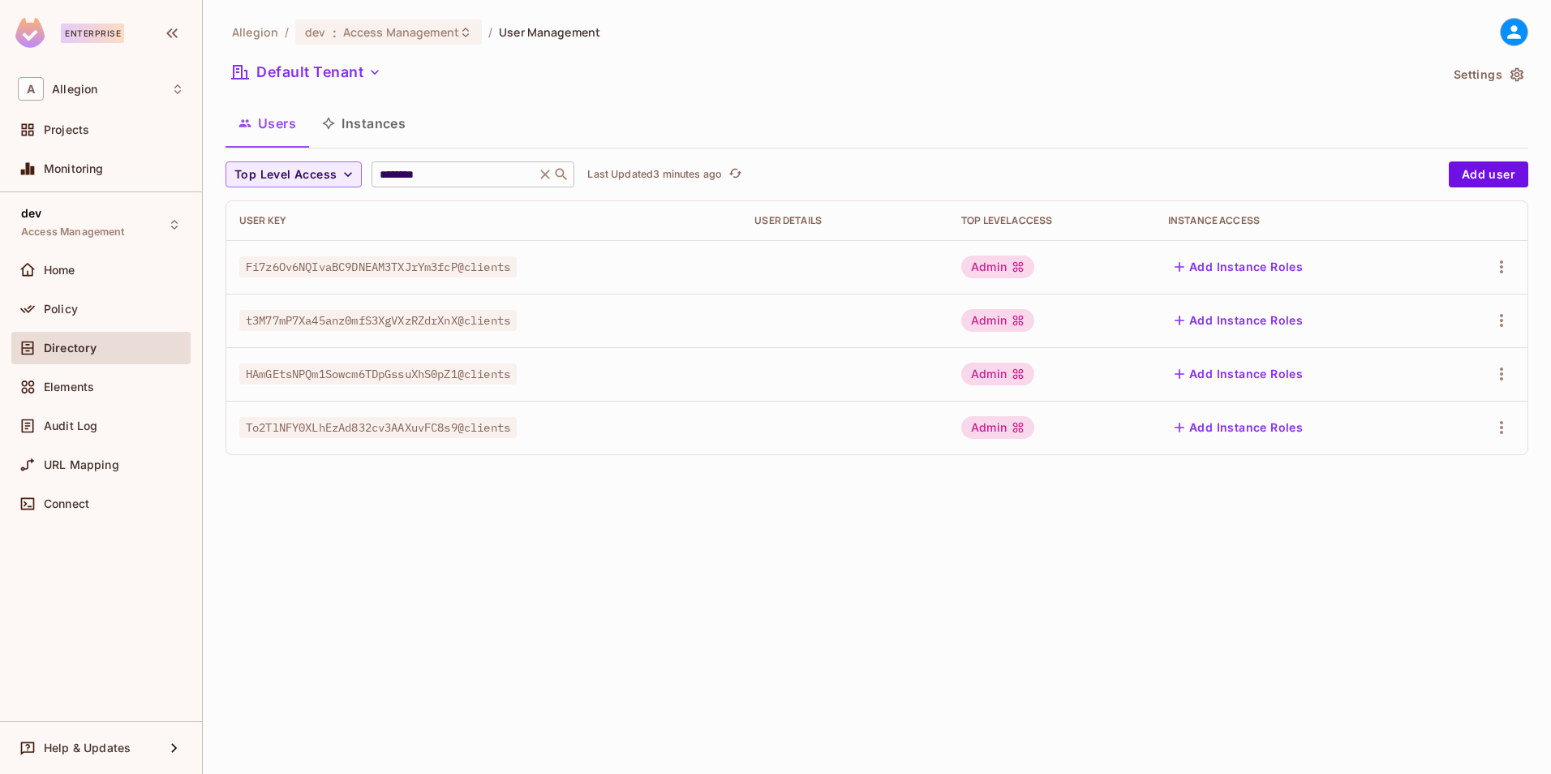
click at [428, 168] on input "********" at bounding box center [453, 174] width 154 height 16
paste input "**********"
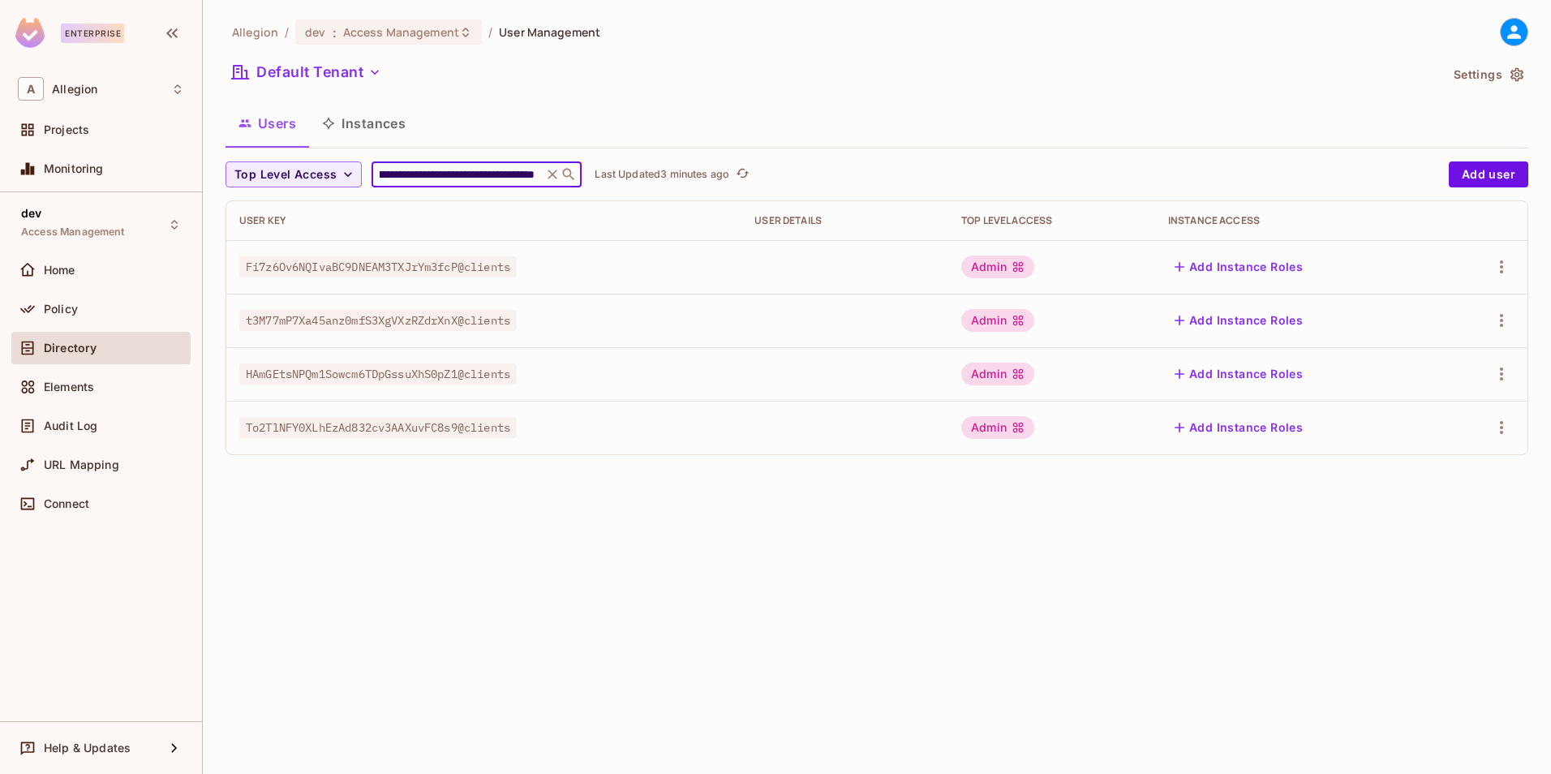
type input "**********"
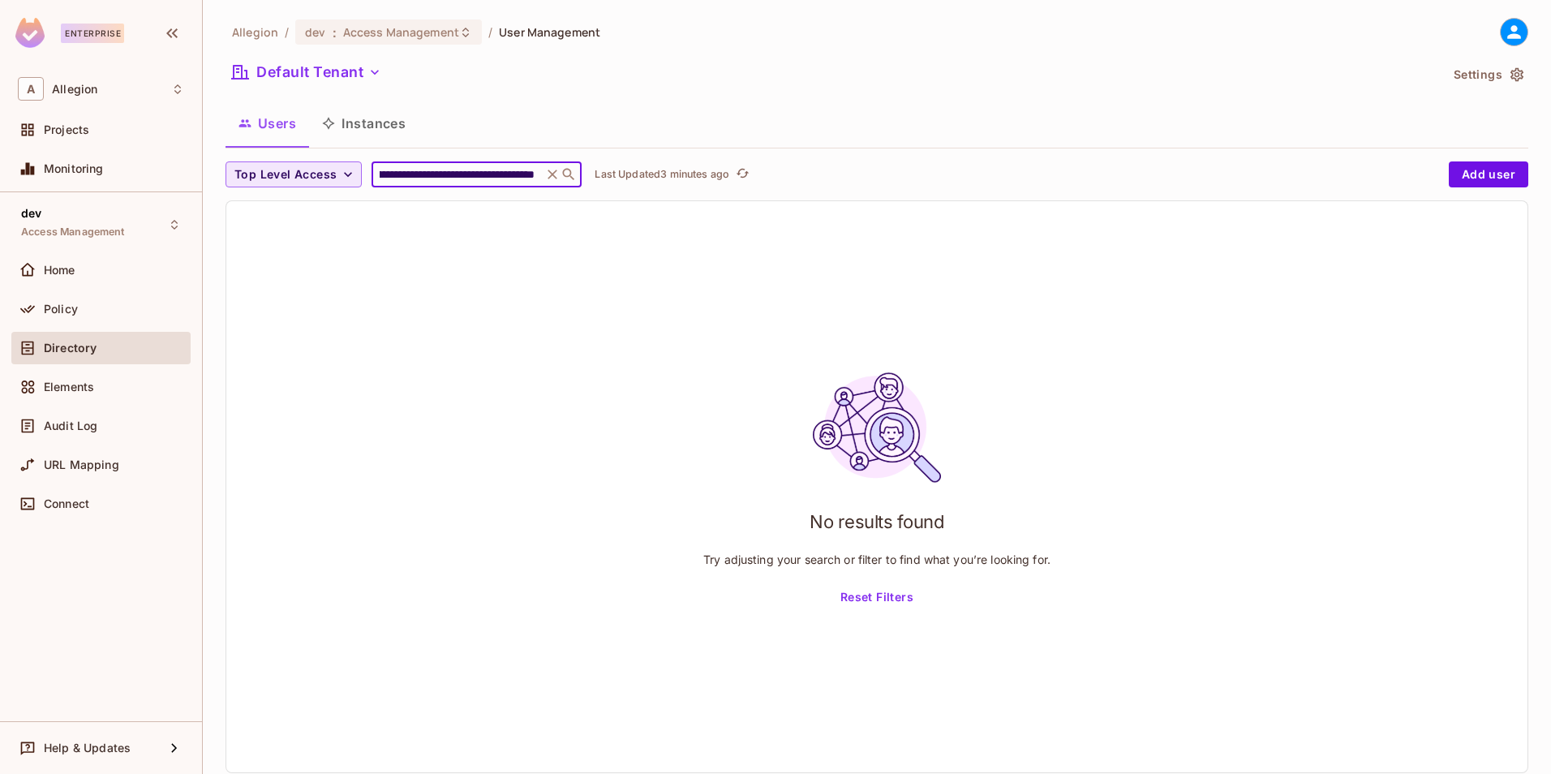
scroll to position [0, 0]
click at [341, 165] on button "Top Level Access" at bounding box center [294, 174] width 136 height 26
drag, startPoint x: 483, startPoint y: 115, endPoint x: 376, endPoint y: 87, distance: 110.8
click at [483, 114] on div at bounding box center [775, 387] width 1551 height 774
click at [370, 70] on icon "button" at bounding box center [375, 72] width 16 height 16
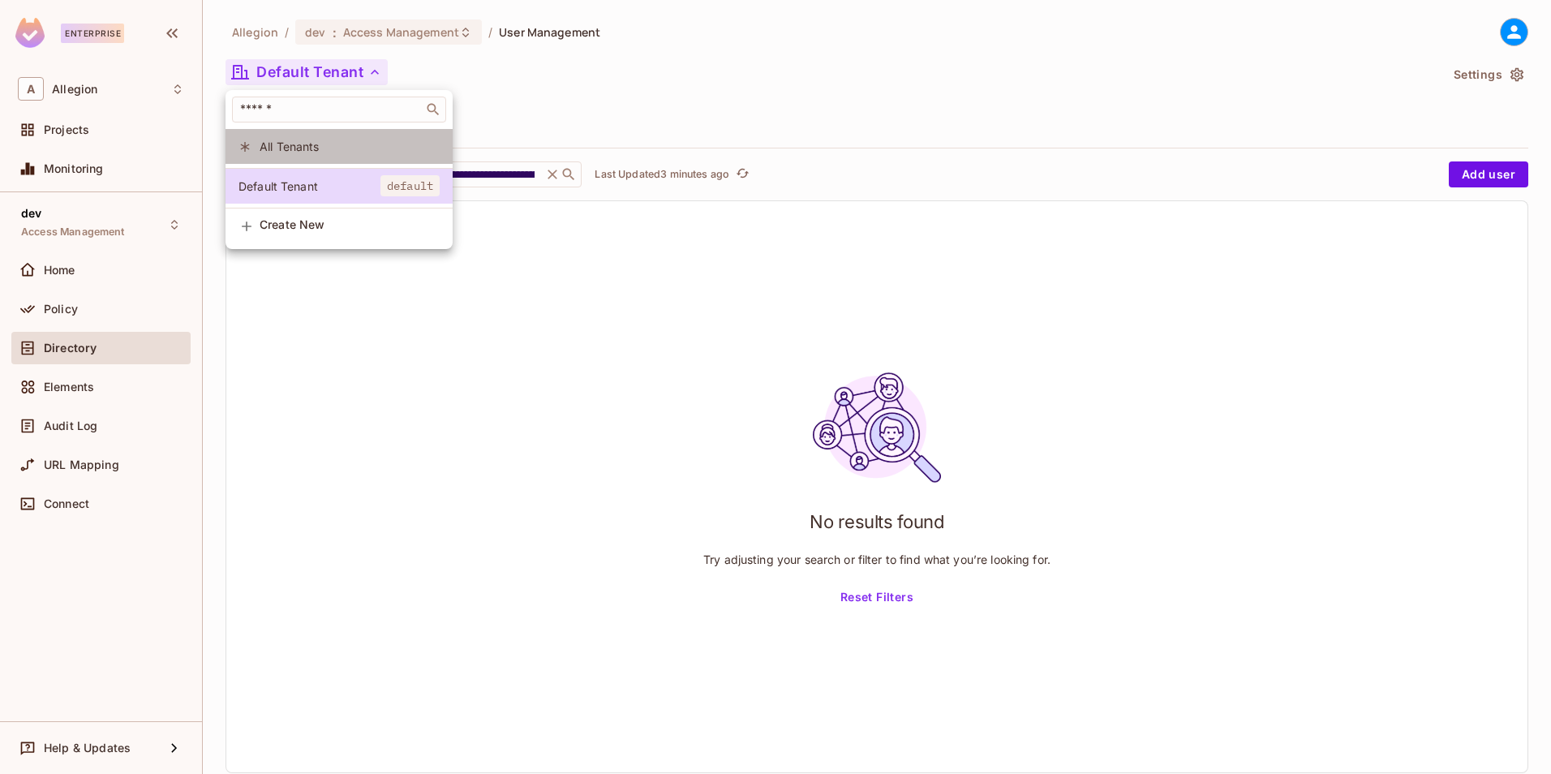
drag, startPoint x: 318, startPoint y: 143, endPoint x: 397, endPoint y: 157, distance: 79.9
click at [318, 144] on span "All Tenants" at bounding box center [350, 146] width 180 height 15
